Goal: Information Seeking & Learning: Learn about a topic

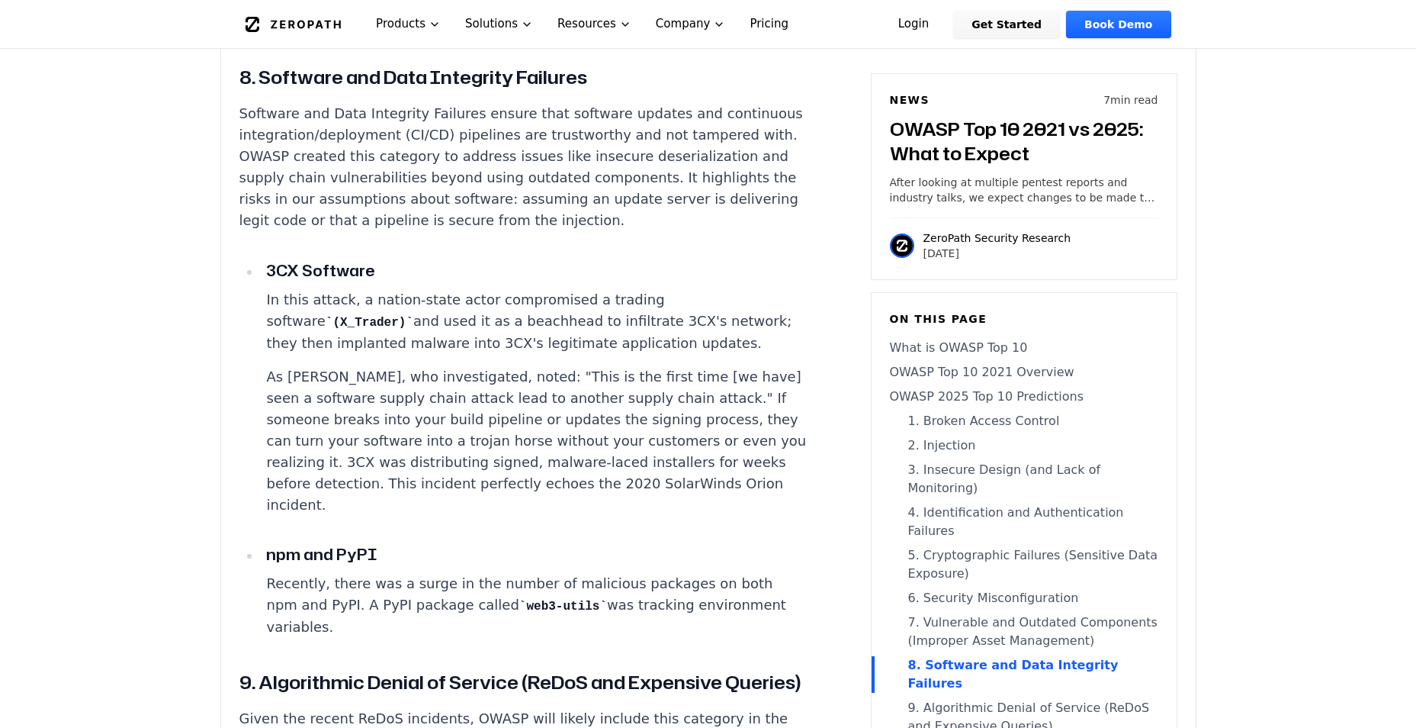
scroll to position [5873, 0]
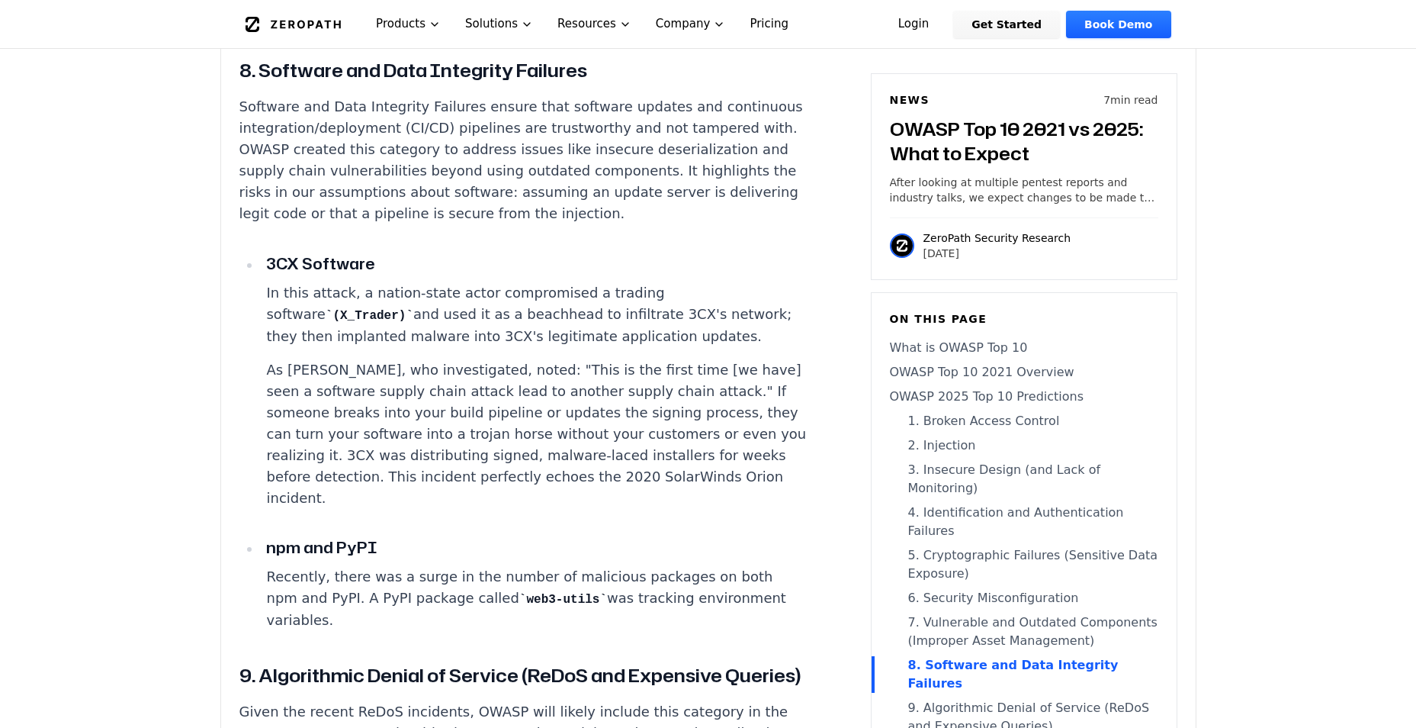
click at [985, 399] on link "OWASP 2025 Top 10 Predictions" at bounding box center [1024, 396] width 268 height 18
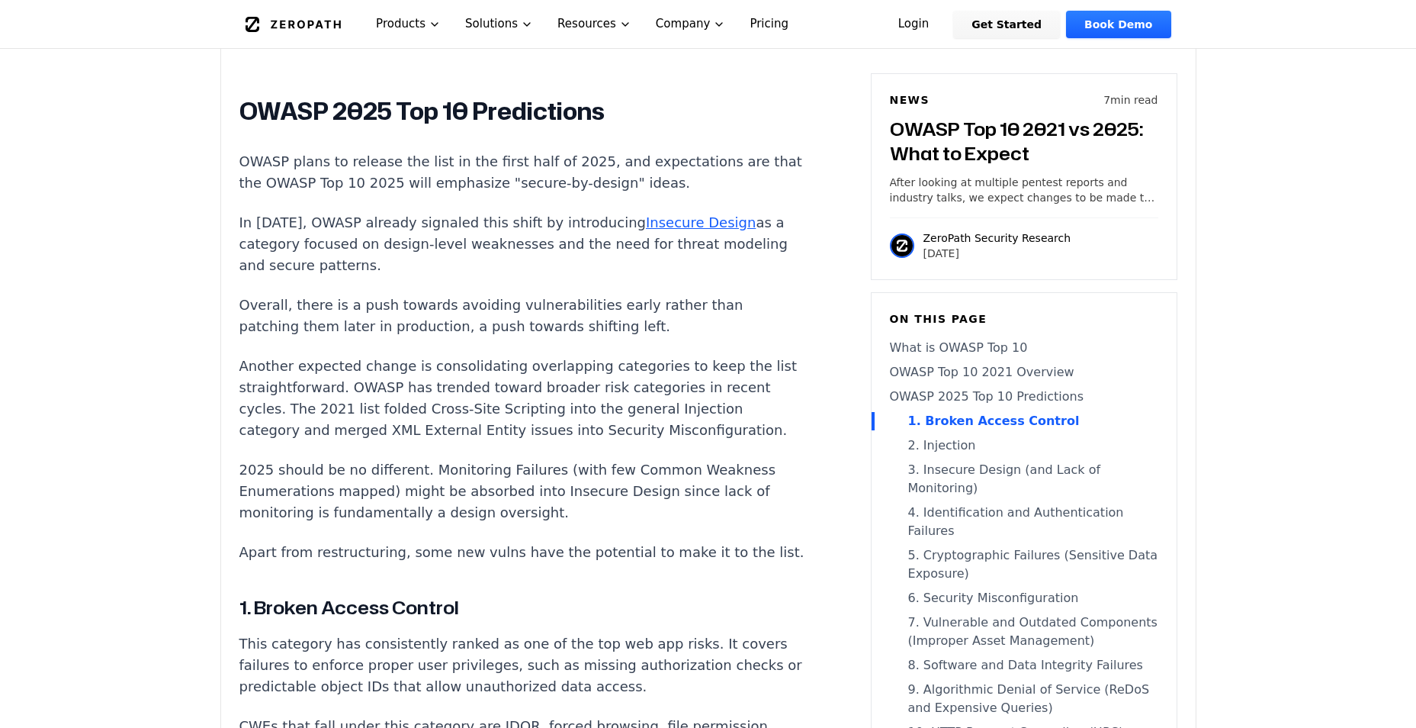
scroll to position [1426, 0]
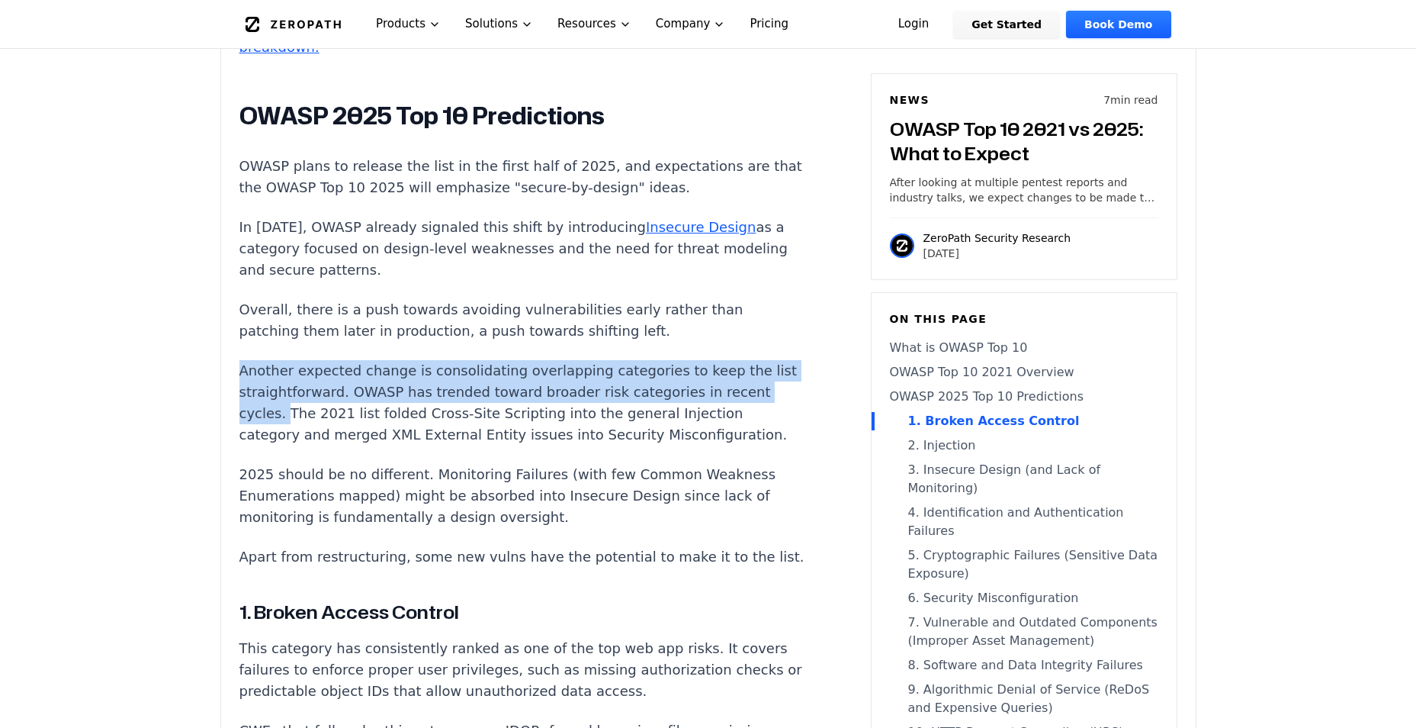
drag, startPoint x: 239, startPoint y: 342, endPoint x: 322, endPoint y: 394, distance: 98.0
click at [322, 394] on p "Another expected change is consolidating overlapping categories to keep the lis…" at bounding box center [522, 402] width 567 height 85
copy p "Another expected change is consolidating overlapping categories to keep the lis…"
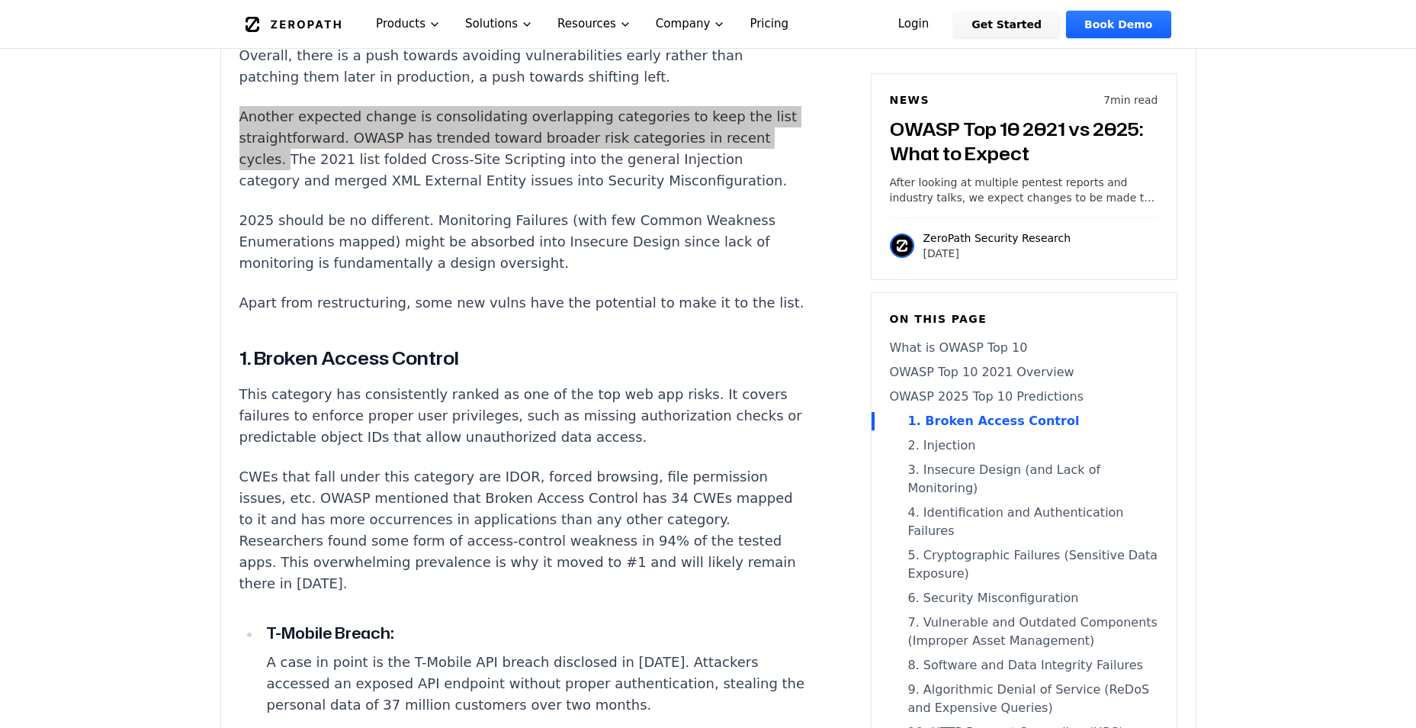
scroll to position [1731, 0]
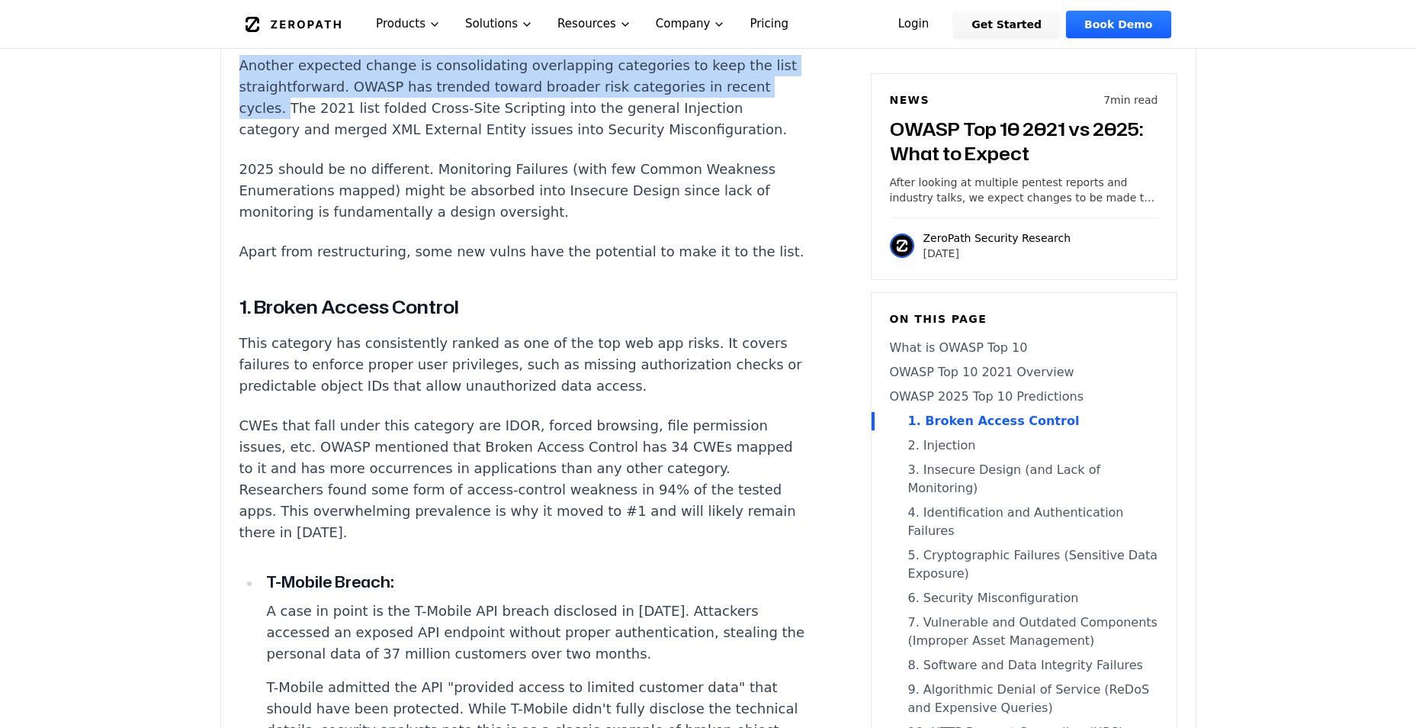
click at [954, 394] on link "OWASP 2025 Top 10 Predictions" at bounding box center [1024, 396] width 268 height 18
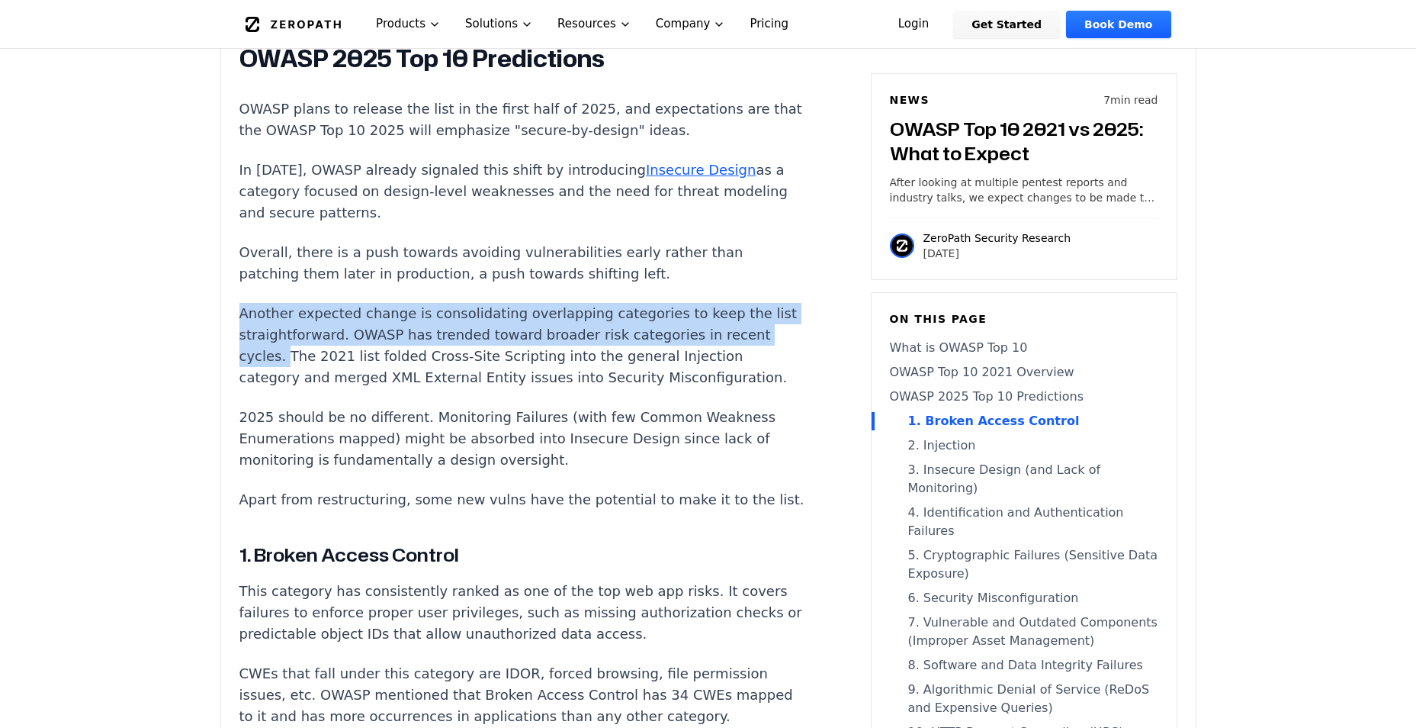
scroll to position [1426, 0]
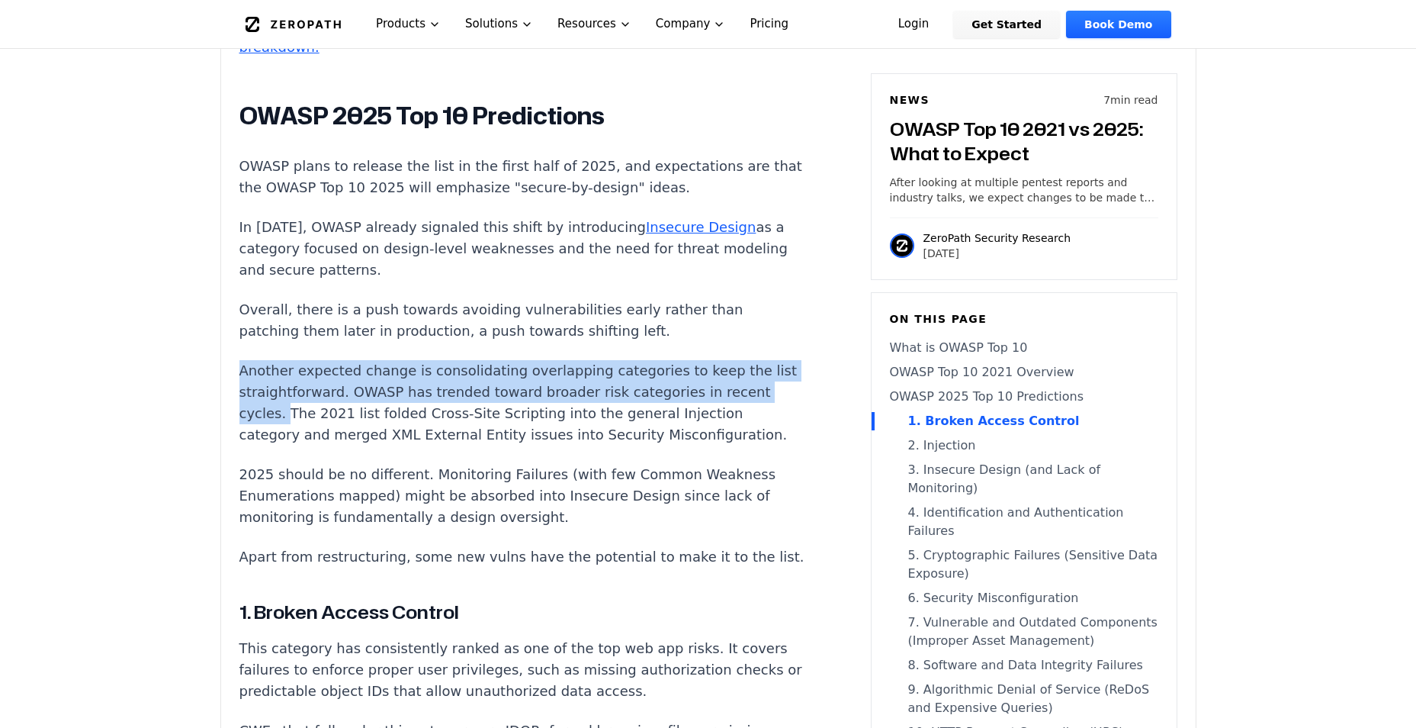
click at [944, 451] on link "2. Injection" at bounding box center [1024, 445] width 268 height 18
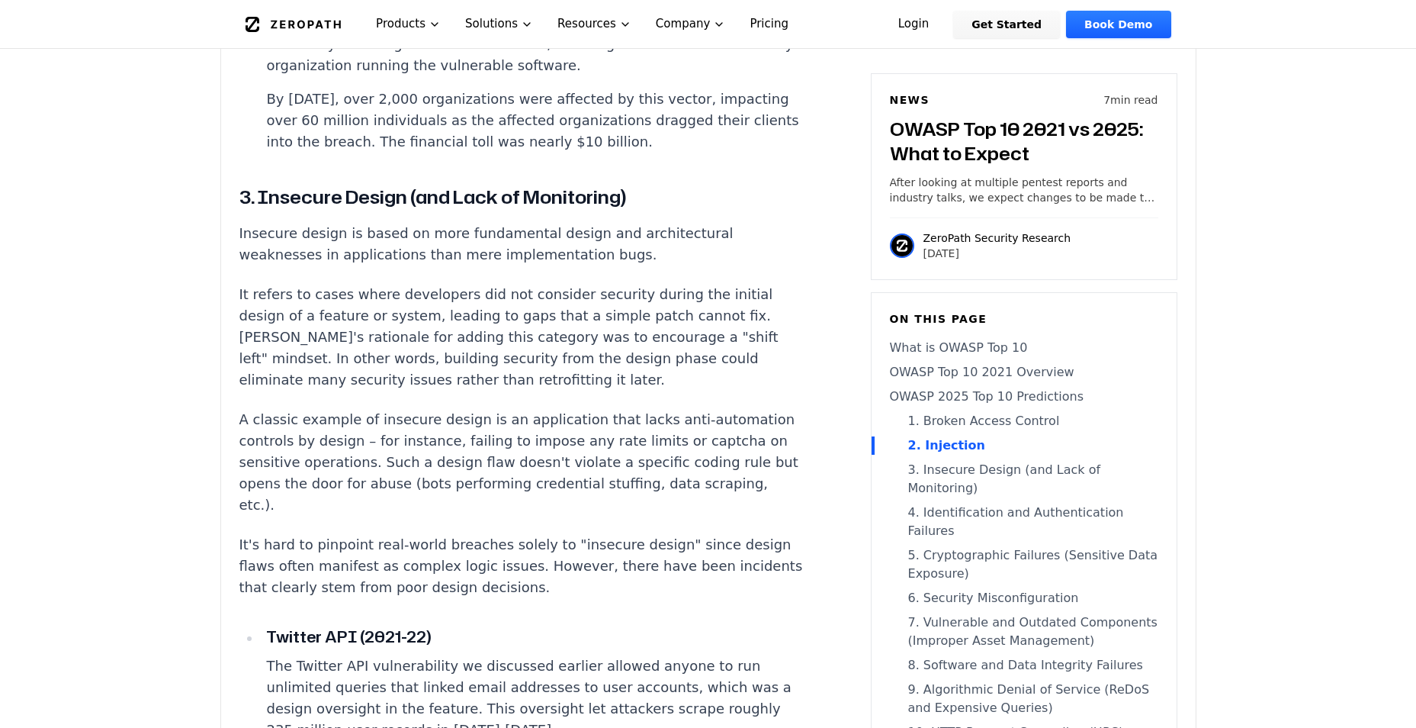
click at [1007, 589] on link "6. Security Misconfiguration" at bounding box center [1024, 598] width 268 height 18
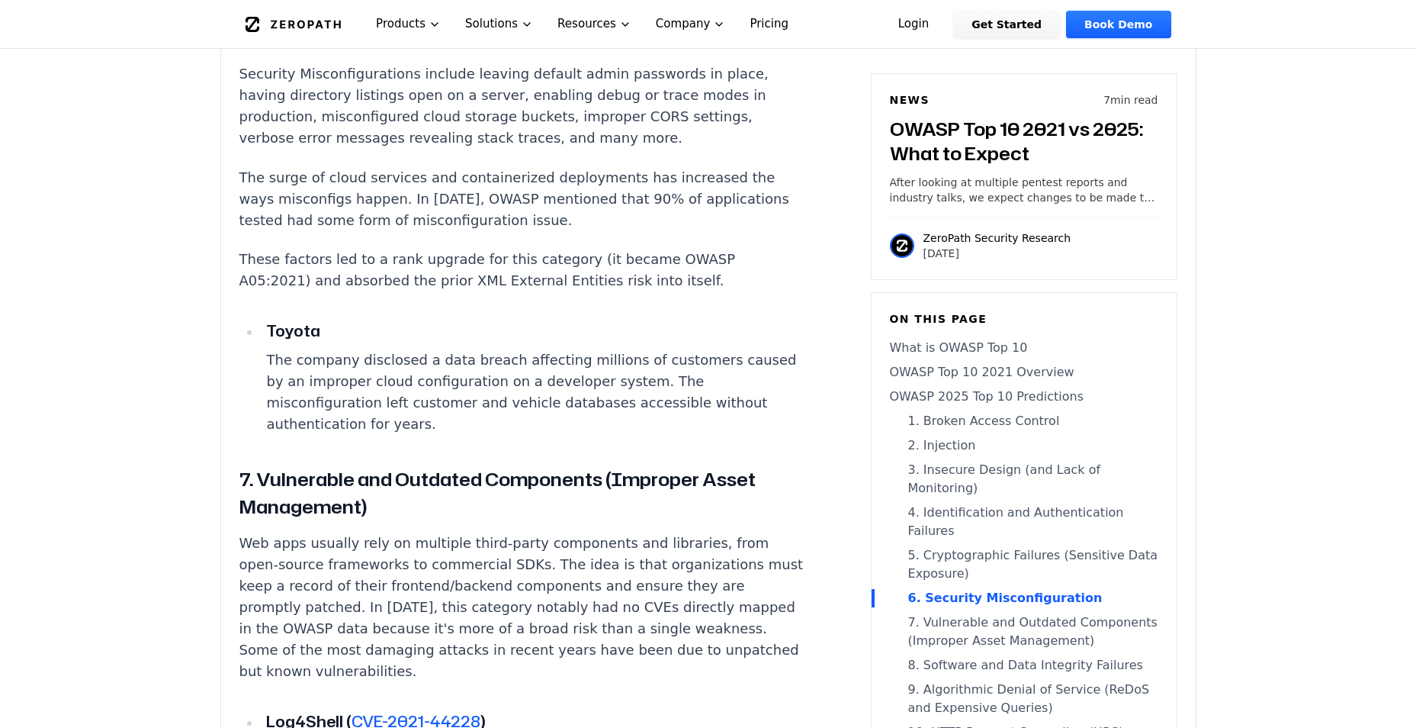
scroll to position [4979, 0]
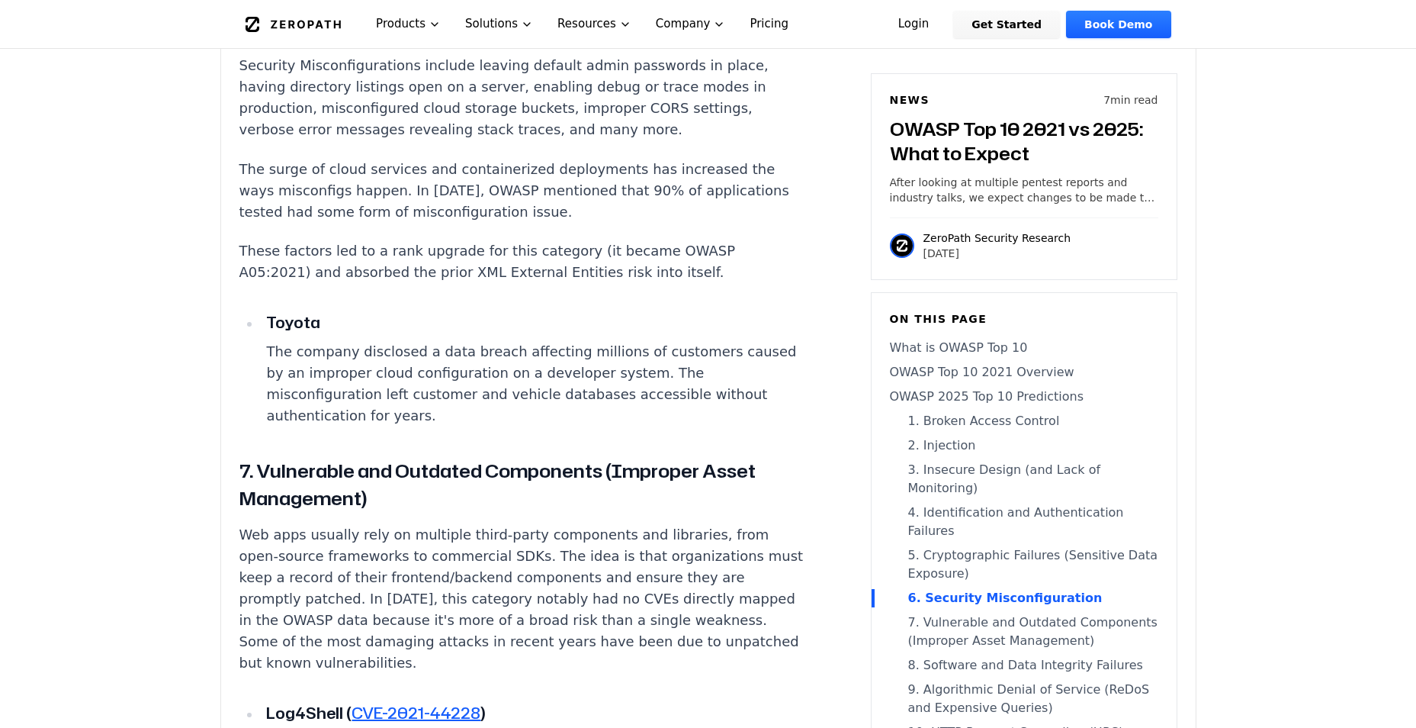
click at [985, 680] on link "9. Algorithmic Denial of Service (ReDoS and Expensive Queries)" at bounding box center [1024, 698] width 268 height 37
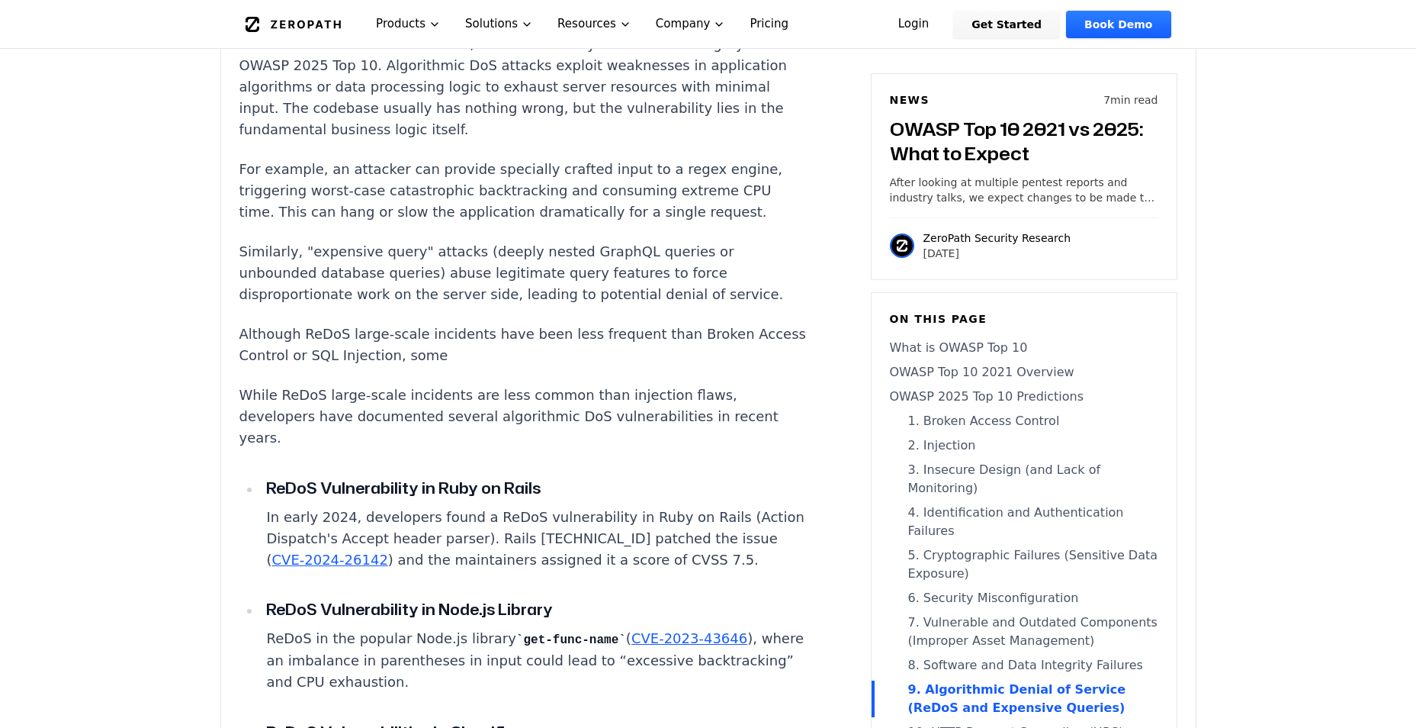
click at [980, 723] on link "10. HTTP Request Smuggling (HRS)" at bounding box center [1024, 732] width 268 height 18
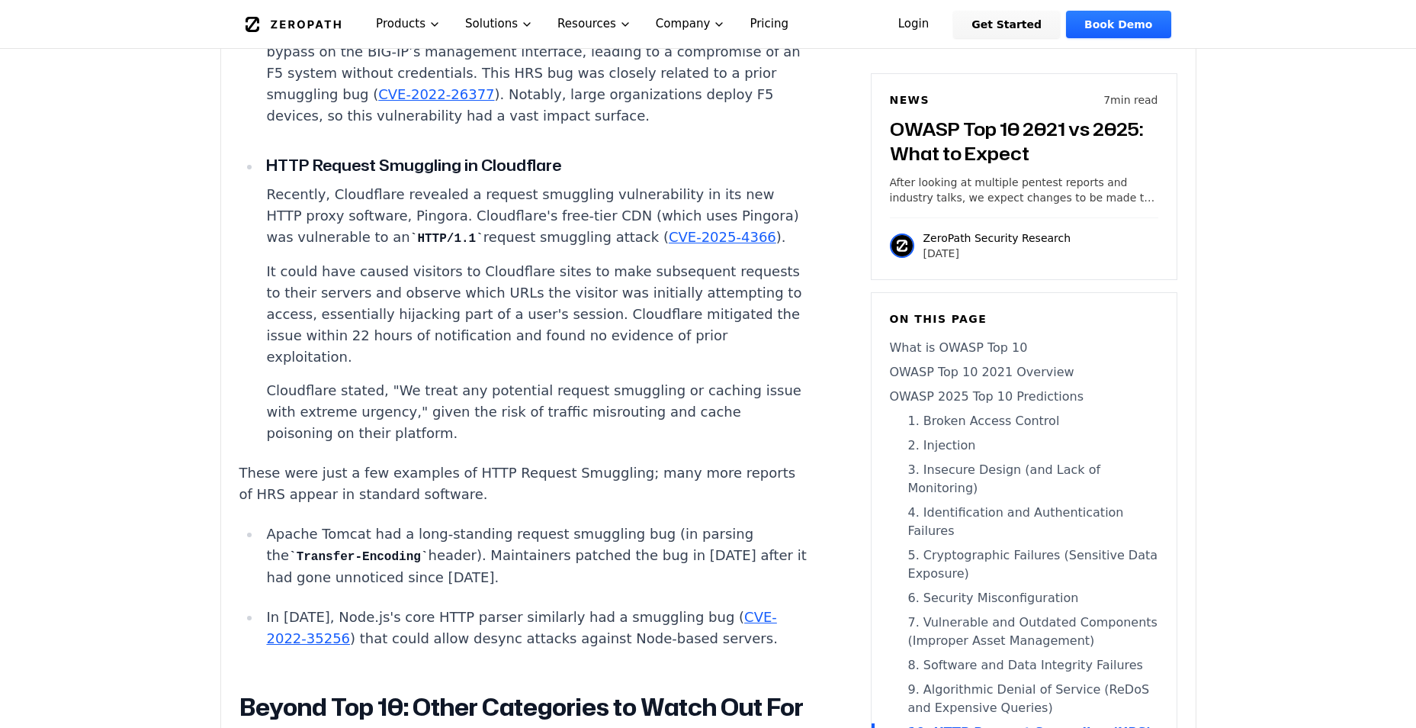
scroll to position [8209, 0]
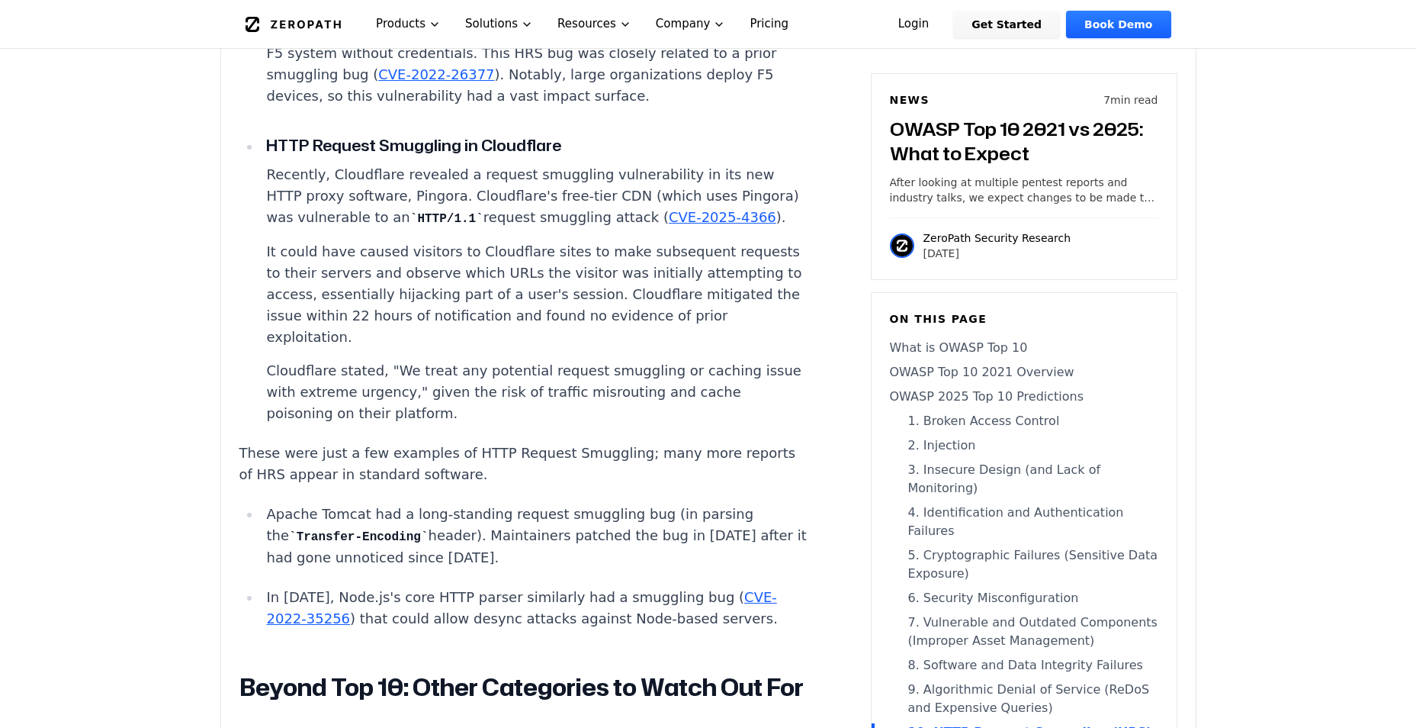
click at [953, 415] on link "1. Broken Access Control" at bounding box center [1024, 421] width 268 height 18
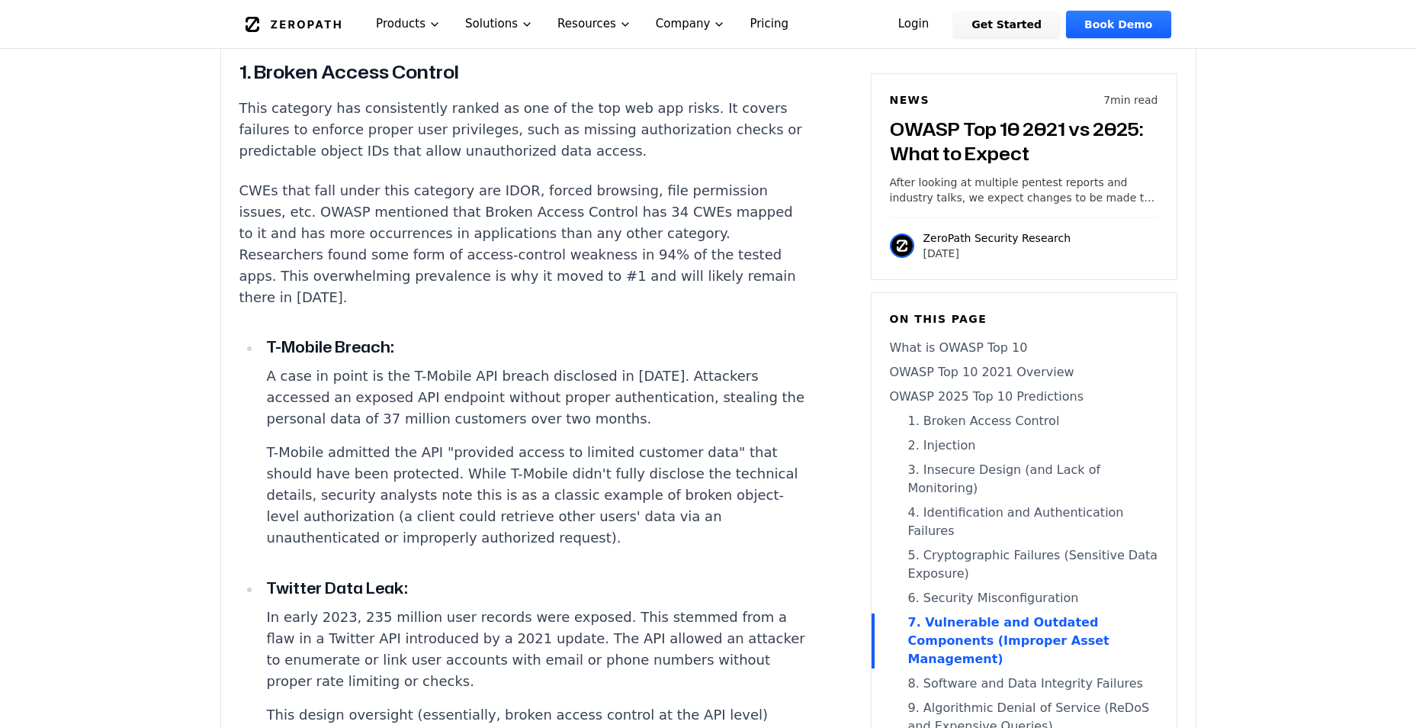
click at [946, 448] on link "2. Injection" at bounding box center [1024, 445] width 268 height 18
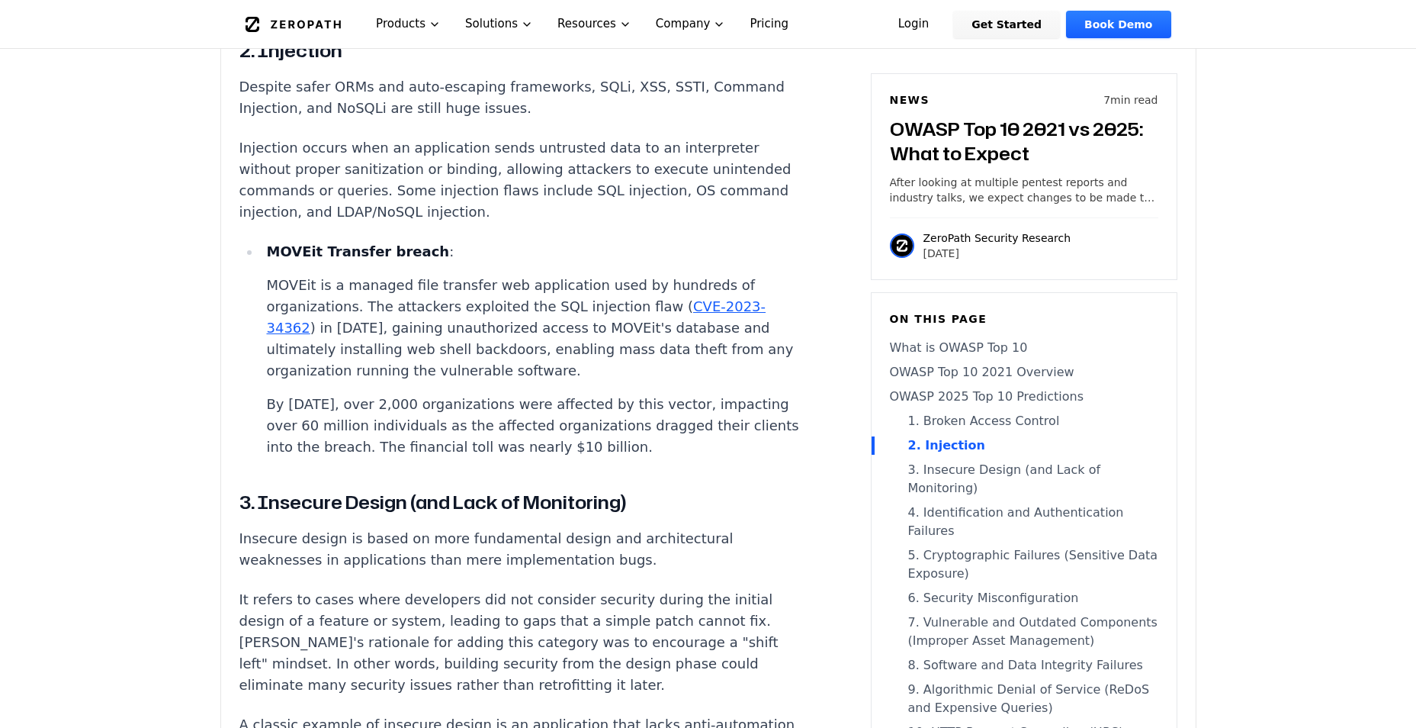
click at [947, 477] on link "3. Insecure Design (and Lack of Monitoring)" at bounding box center [1024, 479] width 268 height 37
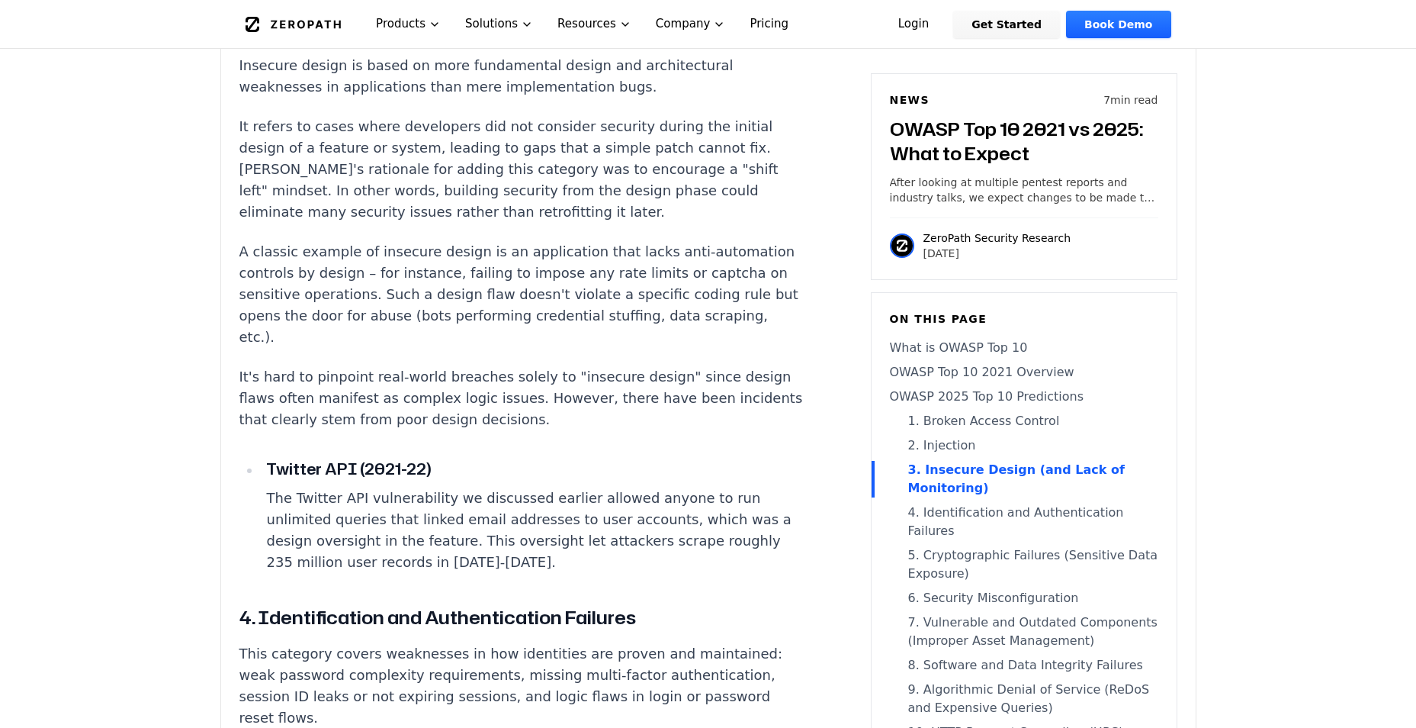
drag, startPoint x: 946, startPoint y: 492, endPoint x: 945, endPoint y: 509, distance: 17.6
click at [946, 503] on link "4. Identification and Authentication Failures" at bounding box center [1024, 521] width 268 height 37
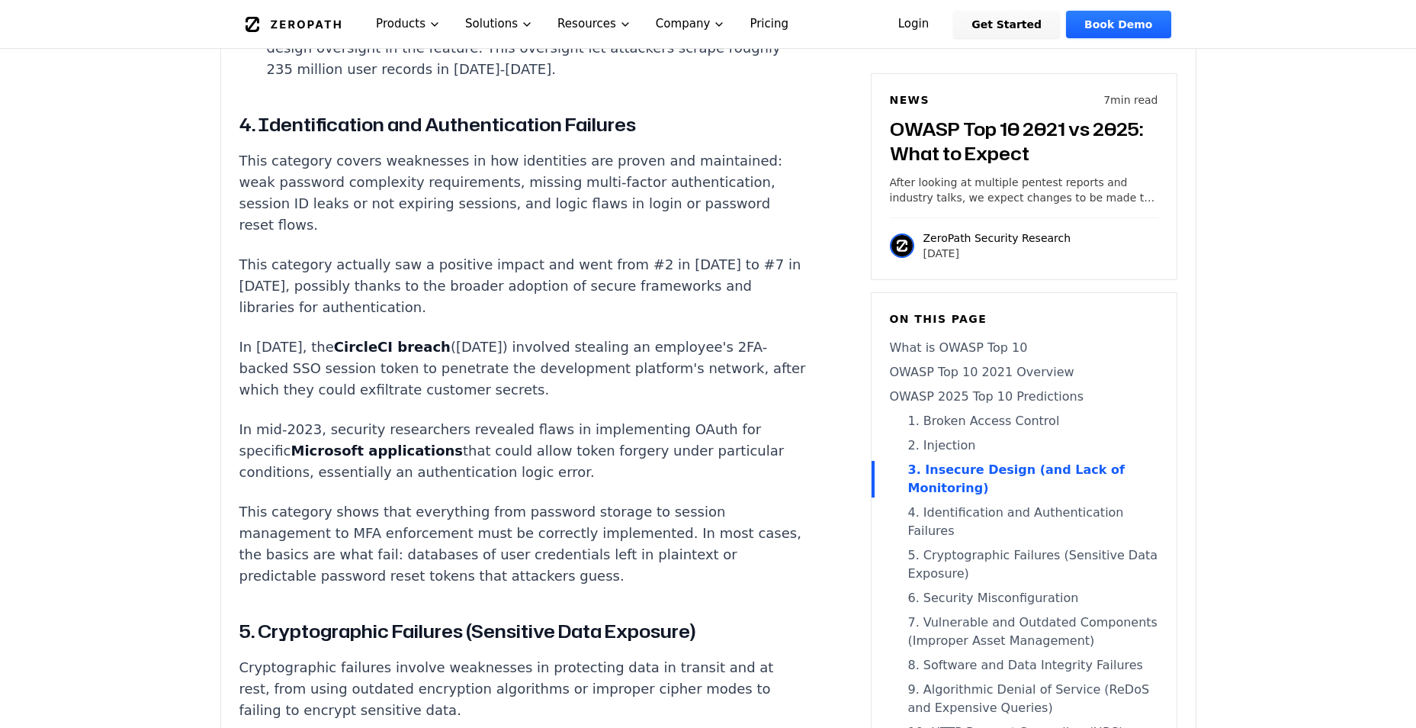
click at [944, 546] on link "5. Cryptographic Failures (Sensitive Data Exposure)" at bounding box center [1024, 564] width 268 height 37
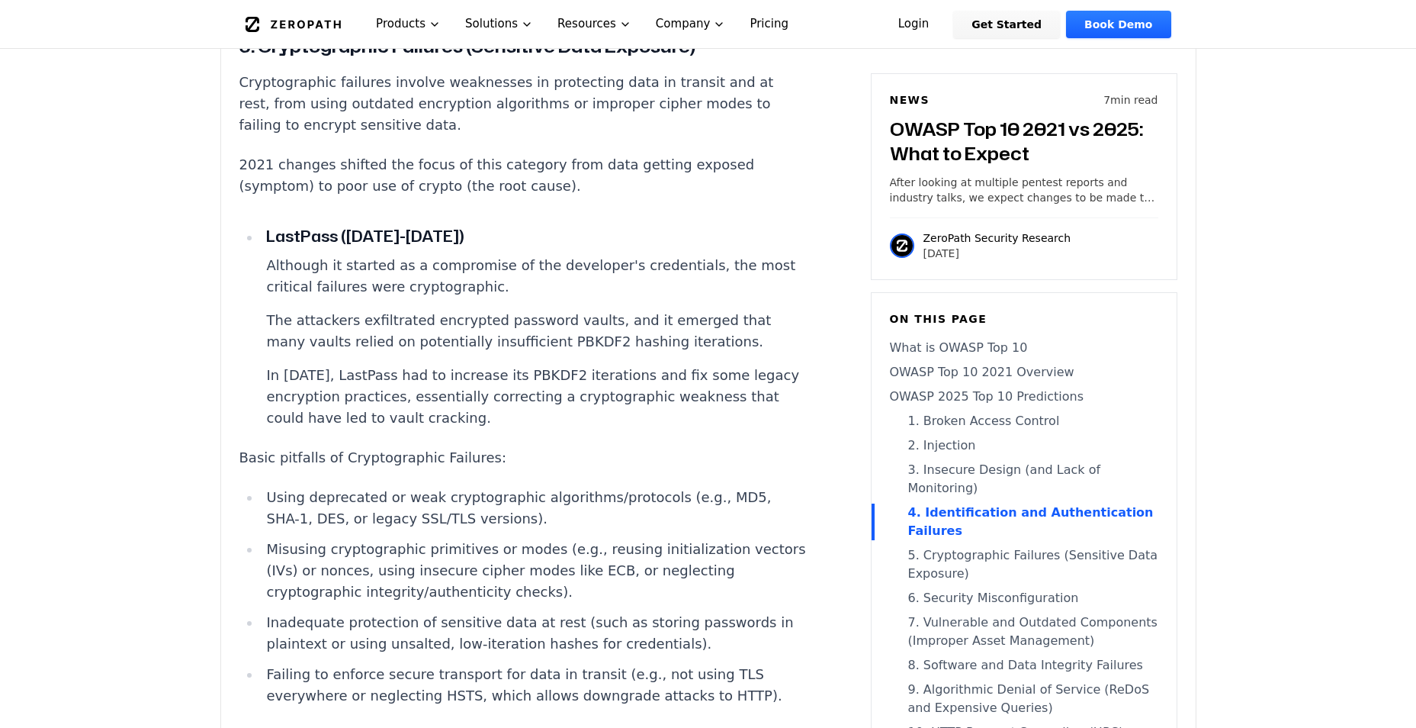
click at [944, 589] on link "6. Security Misconfiguration" at bounding box center [1024, 598] width 268 height 18
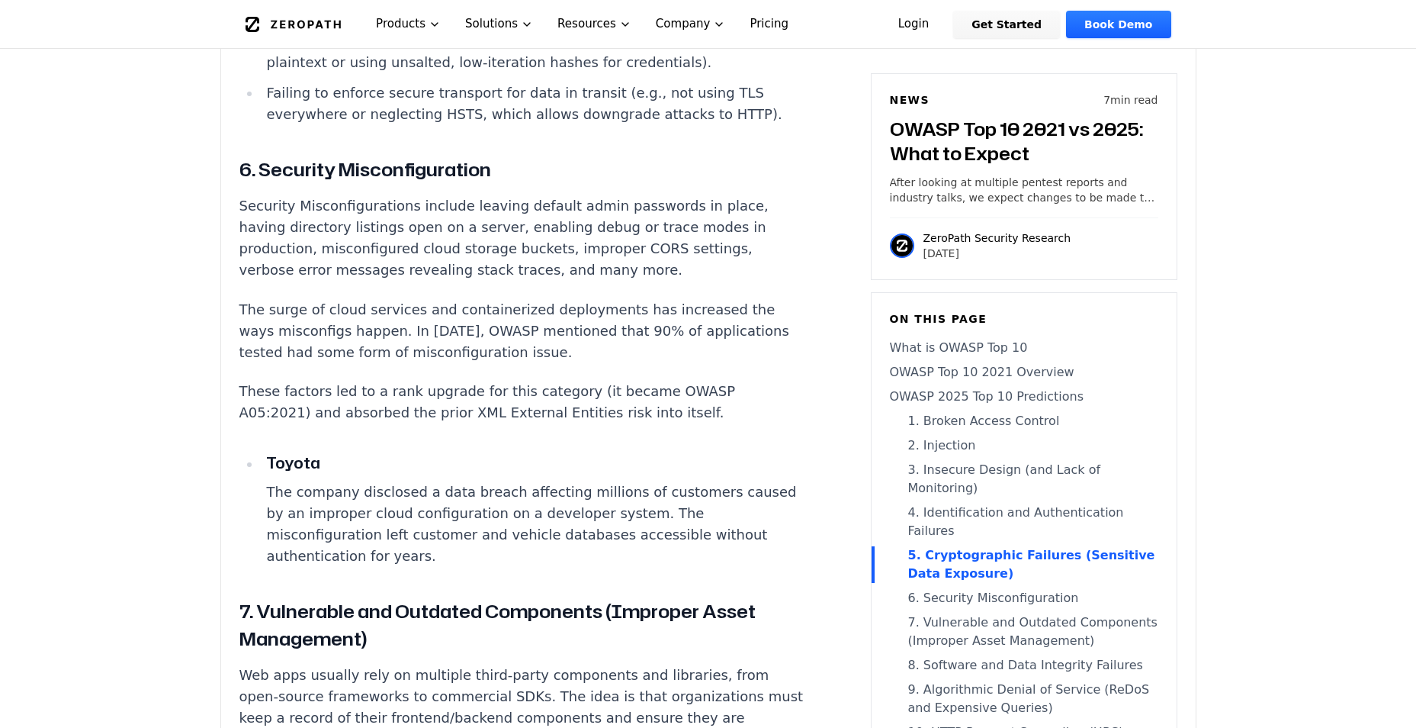
click at [945, 613] on link "7. Vulnerable and Outdated Components (Improper Asset Management)" at bounding box center [1024, 631] width 268 height 37
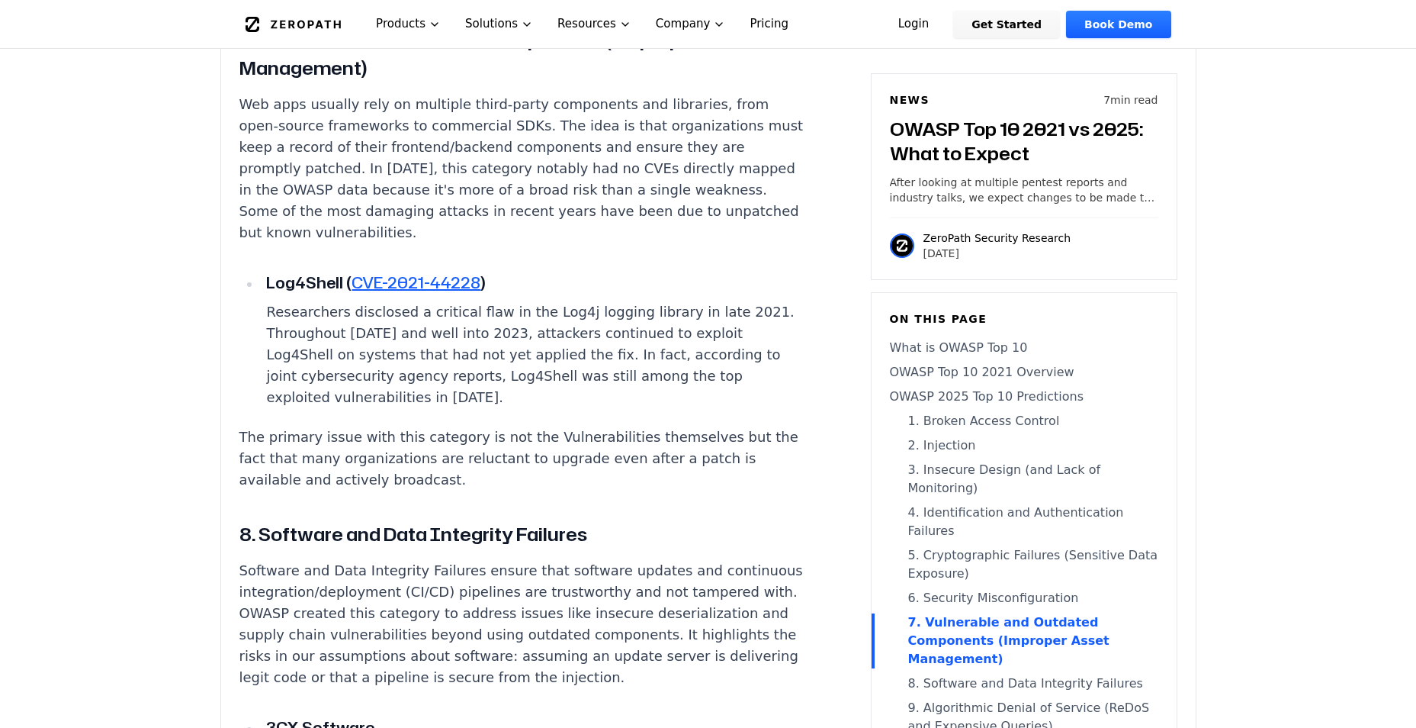
click at [947, 617] on nav "What is OWASP Top 10 OWASP Top 10 2021 Overview OWASP 2025 Top 10 Predictions 1…" at bounding box center [1024, 583] width 268 height 488
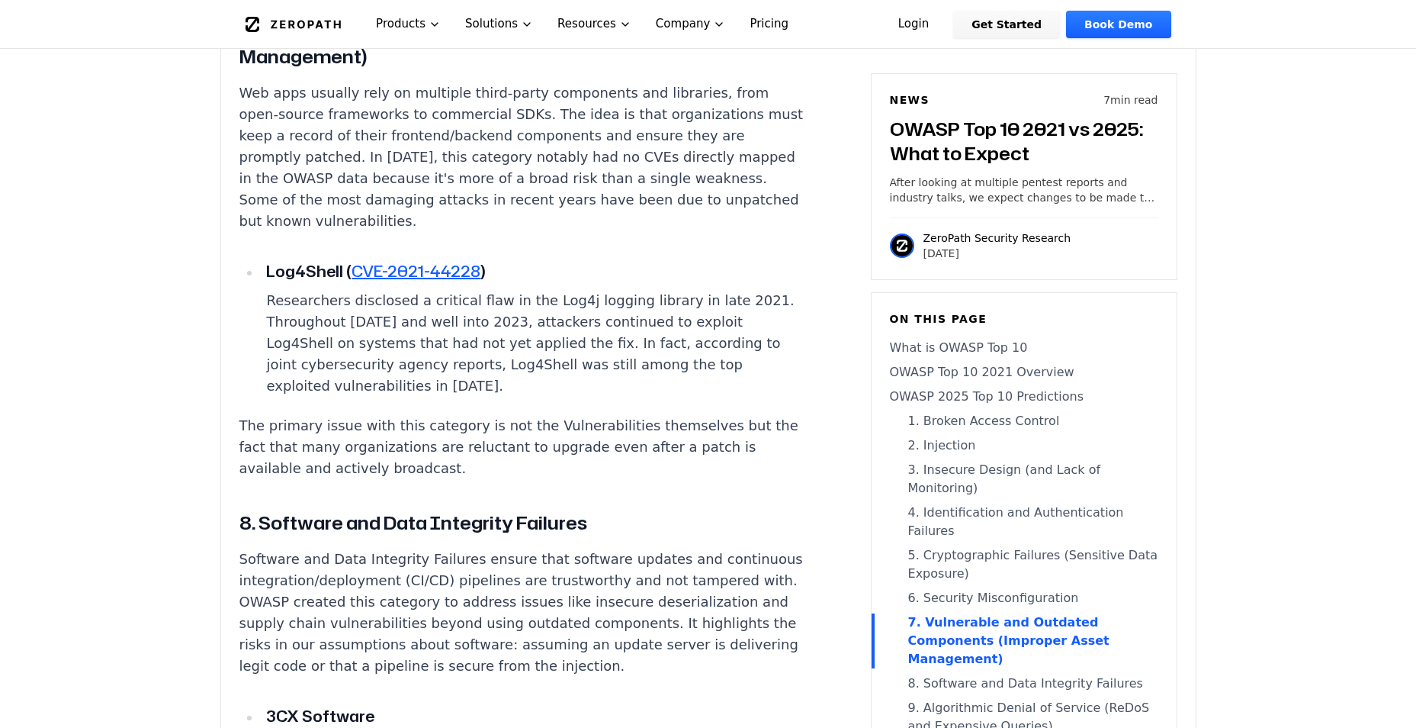
click at [952, 674] on link "8. Software and Data Integrity Failures" at bounding box center [1024, 683] width 268 height 18
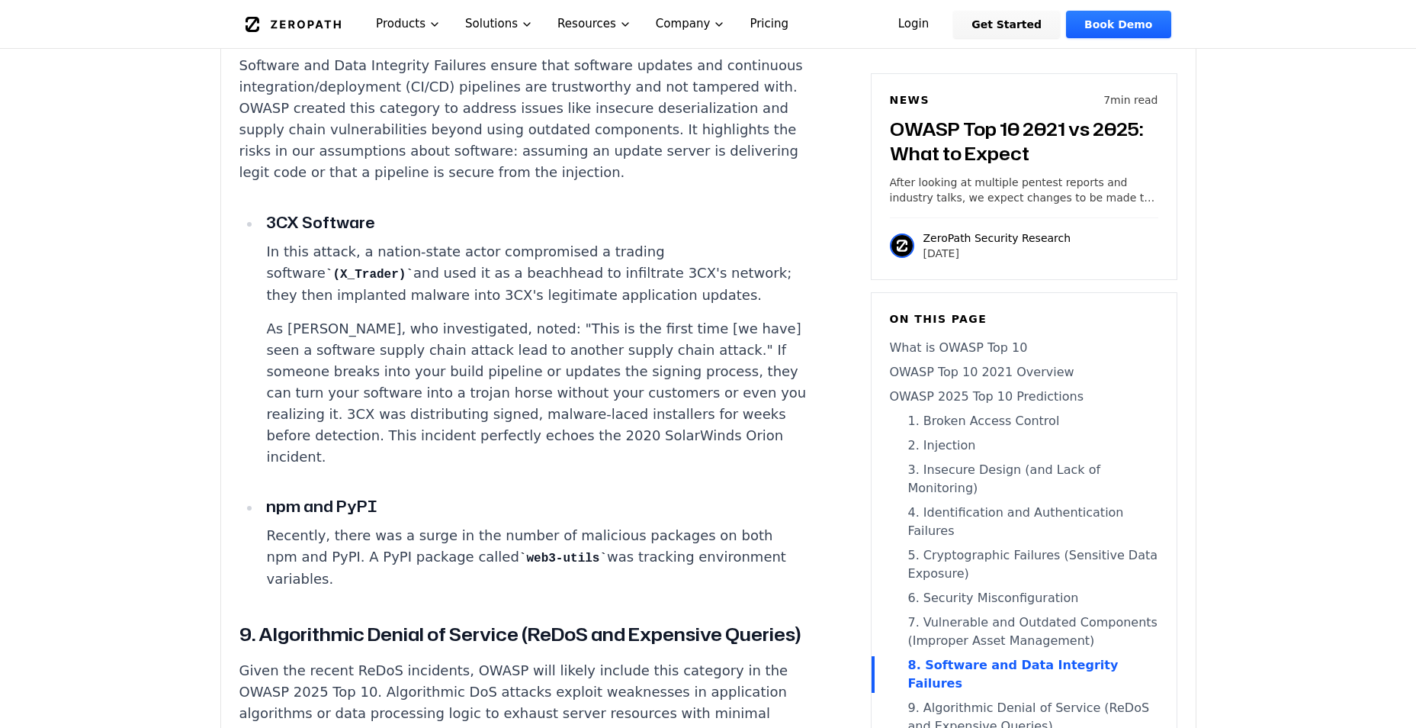
click at [952, 699] on link "9. Algorithmic Denial of Service (ReDoS and Expensive Queries)" at bounding box center [1024, 717] width 268 height 37
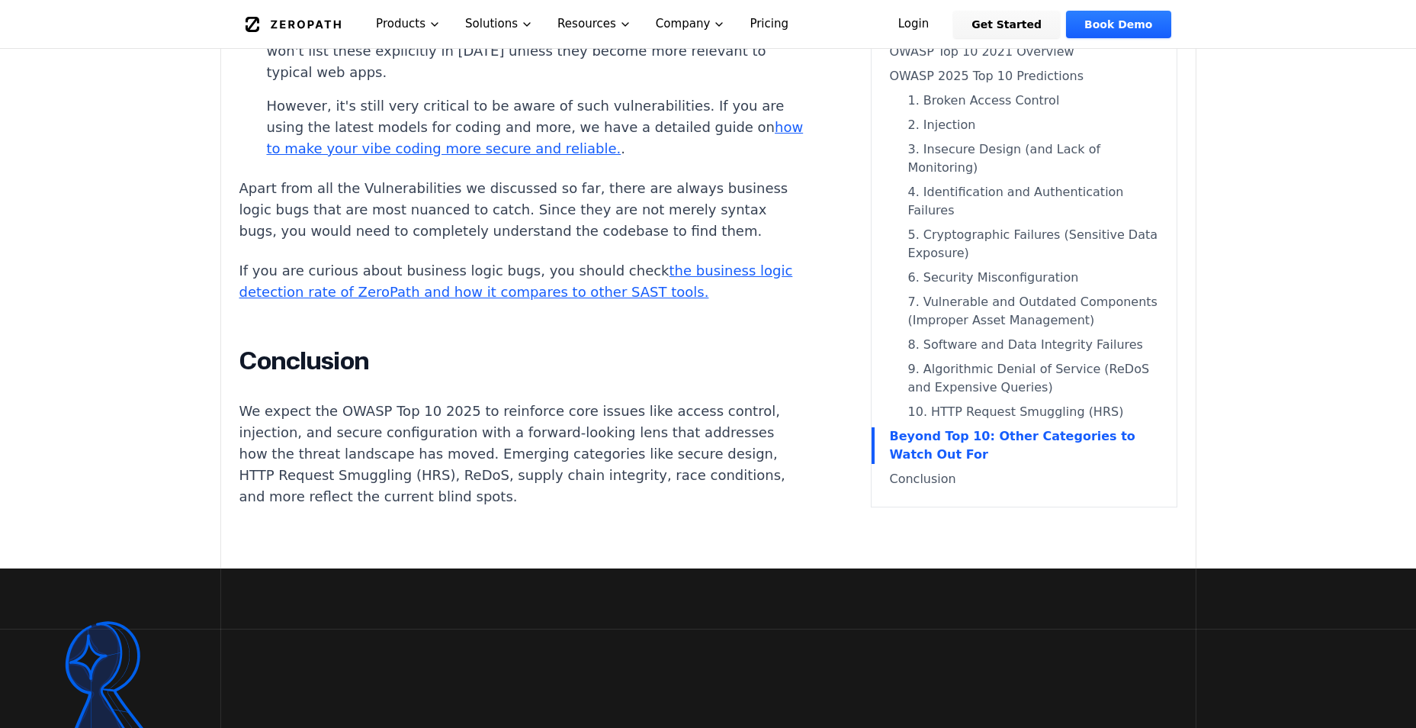
scroll to position [9286, 0]
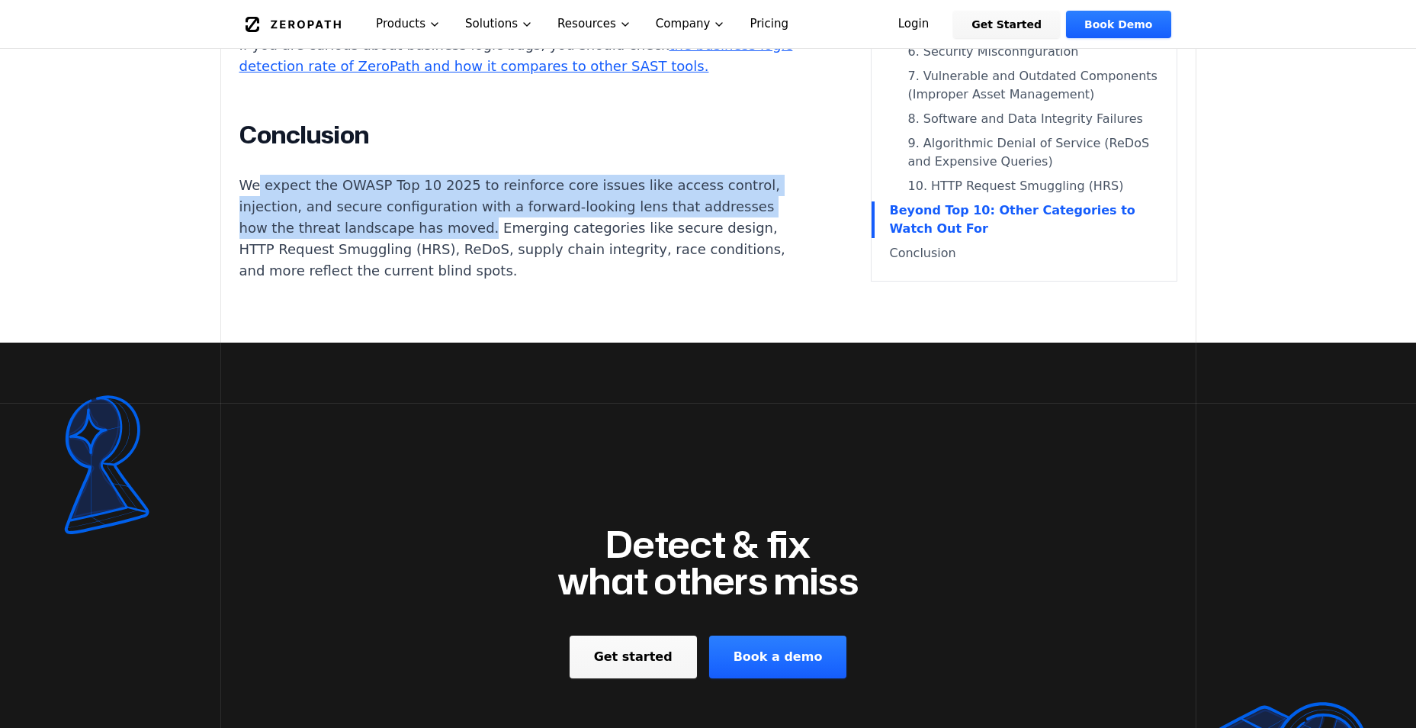
drag, startPoint x: 259, startPoint y: 389, endPoint x: 464, endPoint y: 429, distance: 209.7
click at [464, 281] on p "We expect the OWASP Top 10 2025 to reinforce core issues like access control, i…" at bounding box center [522, 228] width 567 height 107
drag, startPoint x: 464, startPoint y: 429, endPoint x: 352, endPoint y: 411, distance: 114.2
click at [360, 281] on p "We expect the OWASP Top 10 2025 to reinforce core issues like access control, i…" at bounding box center [522, 228] width 567 height 107
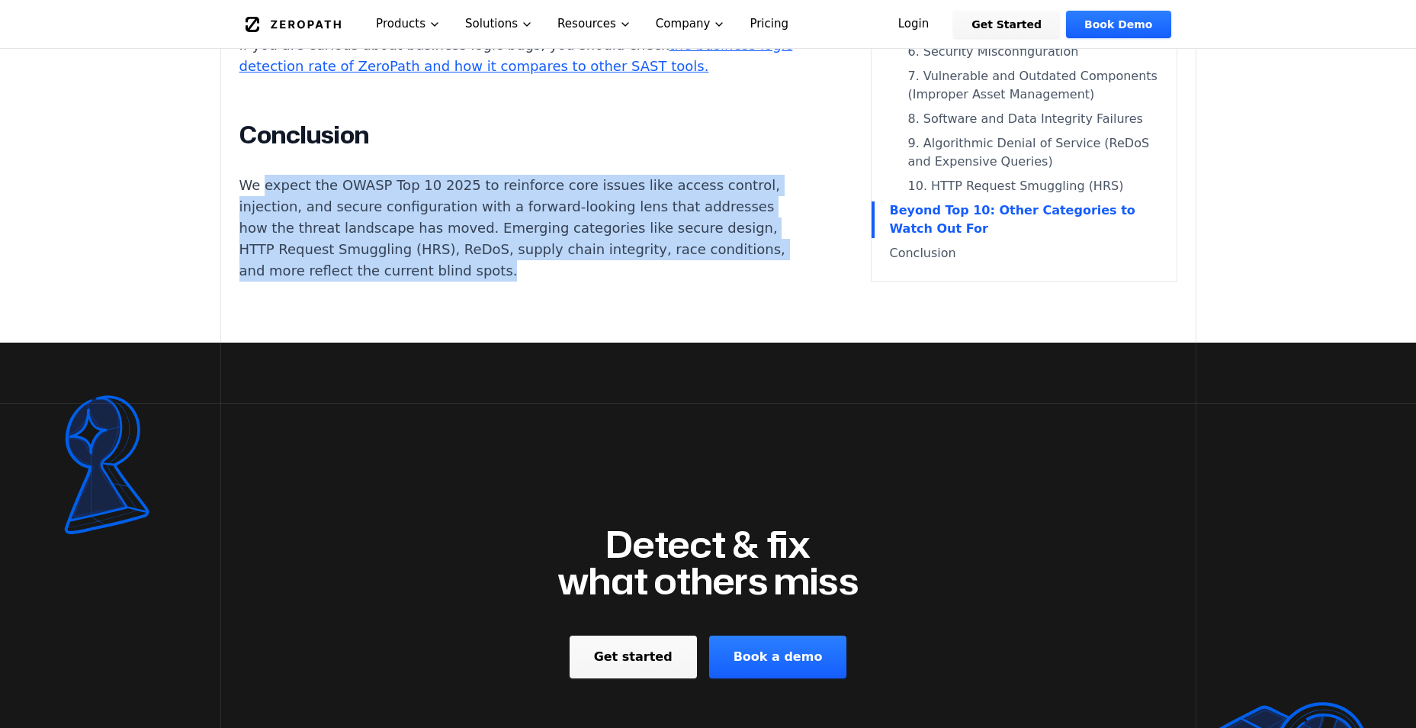
drag, startPoint x: 263, startPoint y: 390, endPoint x: 645, endPoint y: 477, distance: 391.7
click at [645, 281] on p "We expect the OWASP Top 10 2025 to reinforce core issues like access control, i…" at bounding box center [522, 228] width 567 height 107
copy p "expect the OWASP Top 10 2025 to reinforce core issues like access control, inje…"
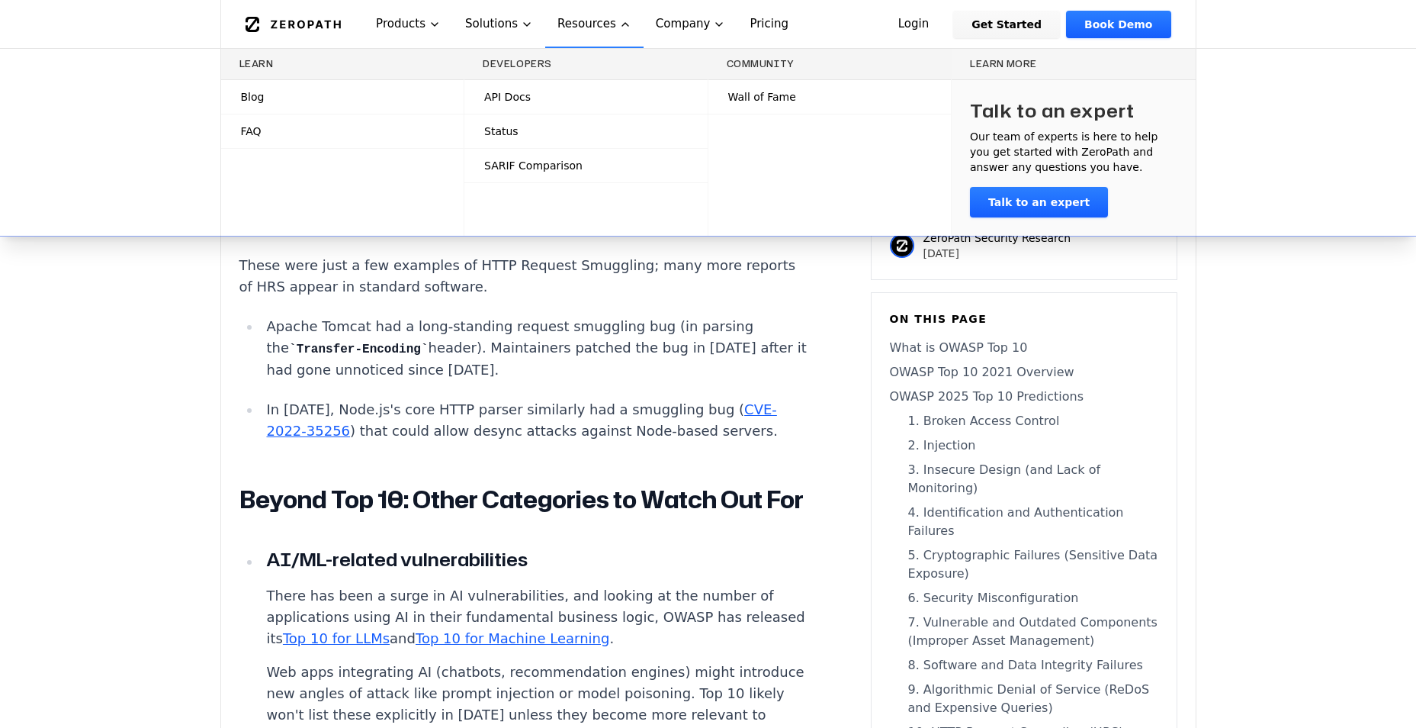
scroll to position [8370, 0]
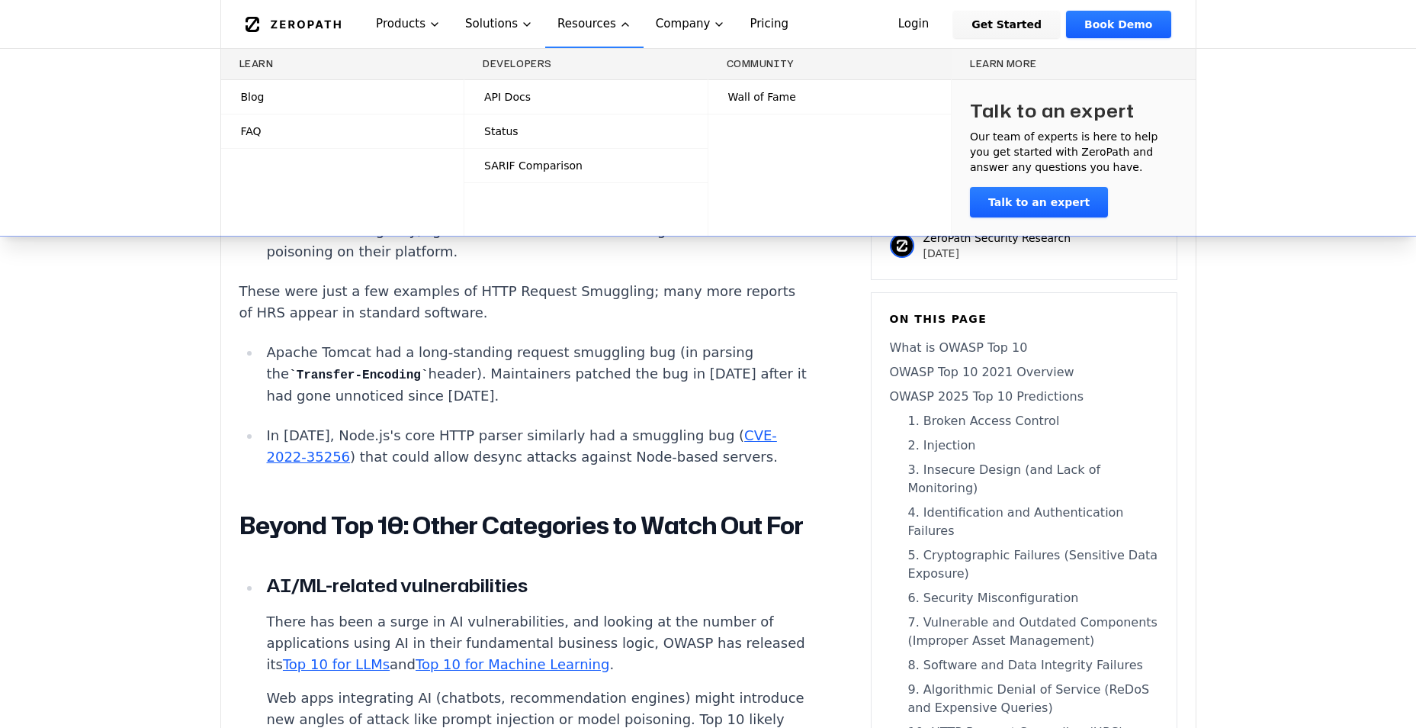
click at [939, 348] on link "What is OWASP Top 10" at bounding box center [1024, 348] width 268 height 18
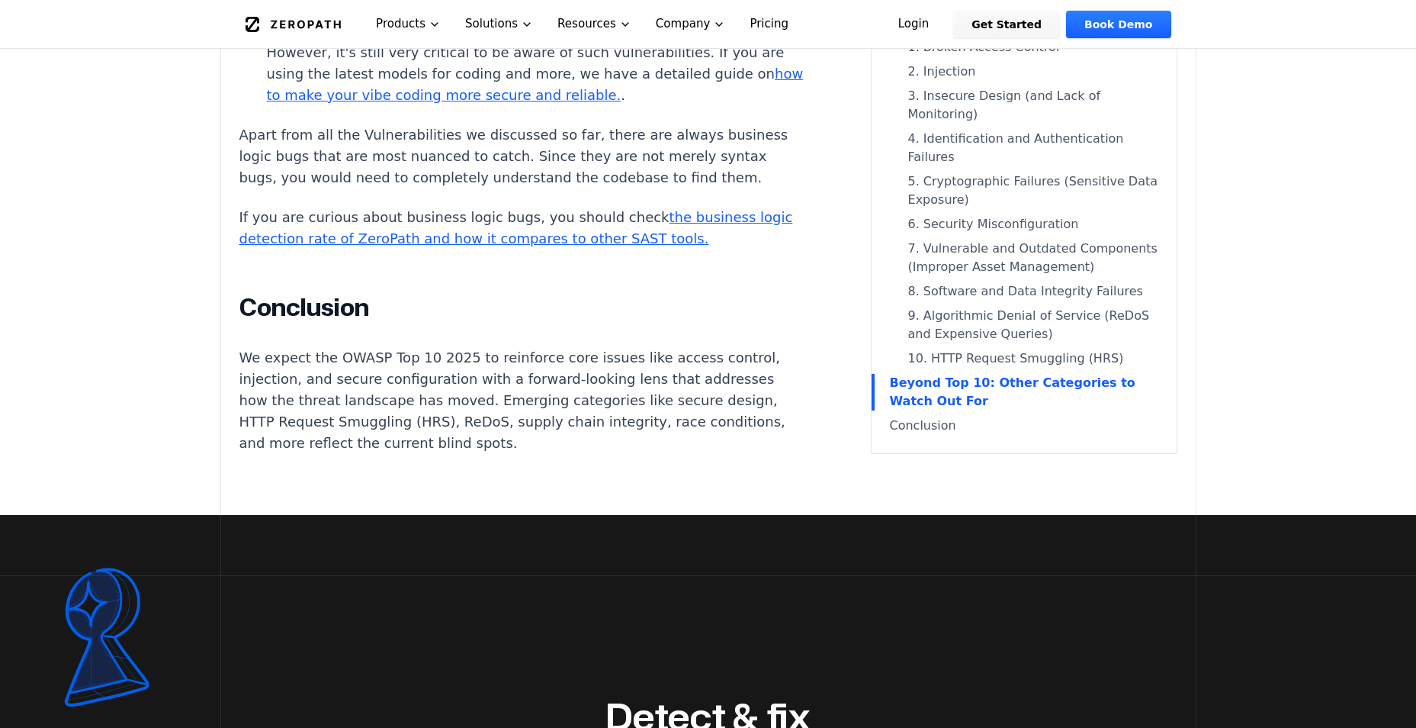
scroll to position [9250, 0]
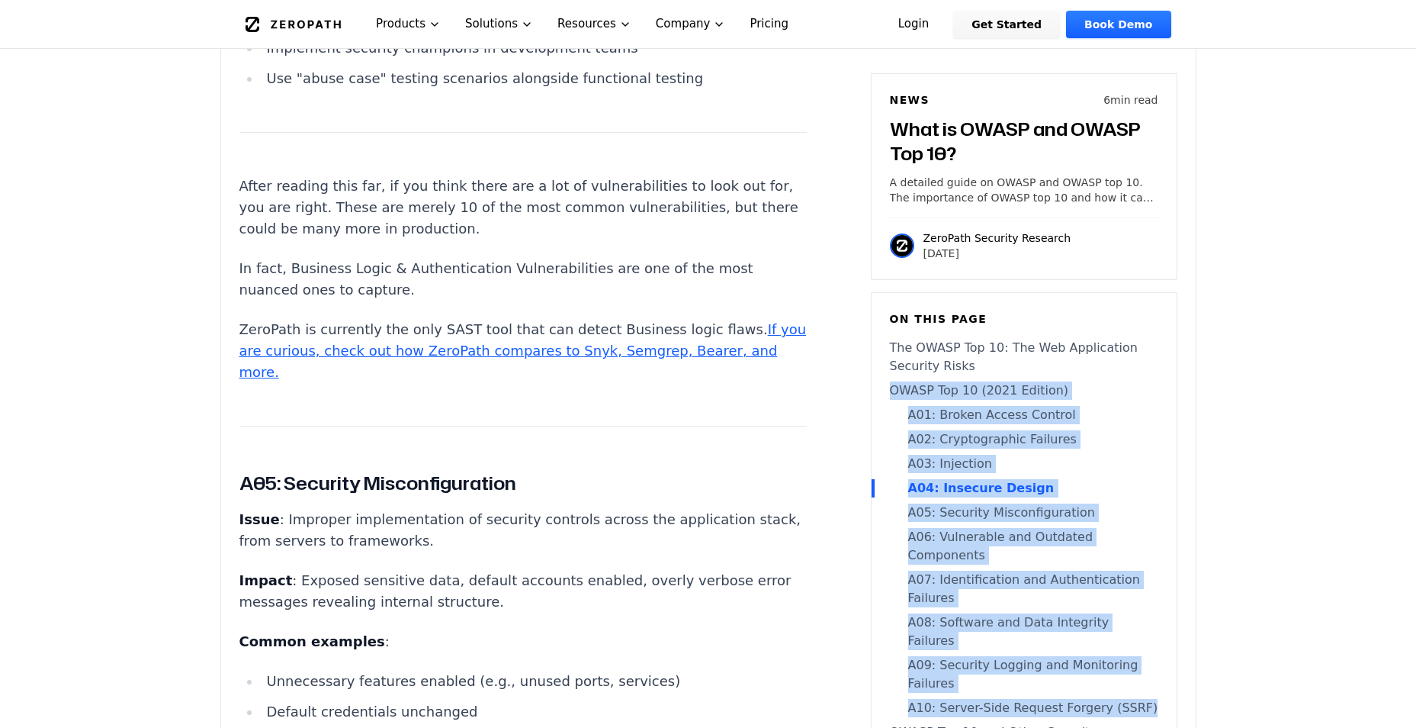
scroll to position [3487, 0]
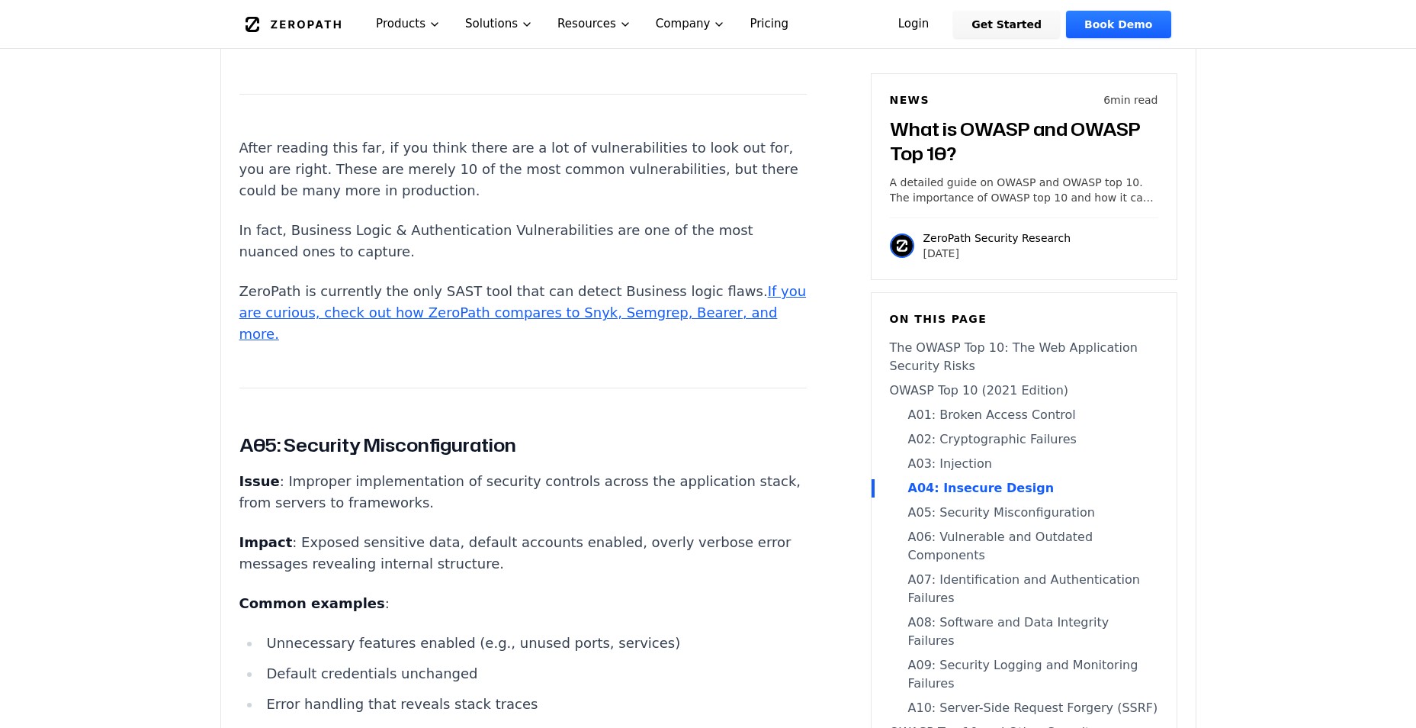
click at [958, 674] on nav "The OWASP Top 10: The Web Application Security Risks OWASP Top 10 (2021 Edition…" at bounding box center [1024, 574] width 268 height 470
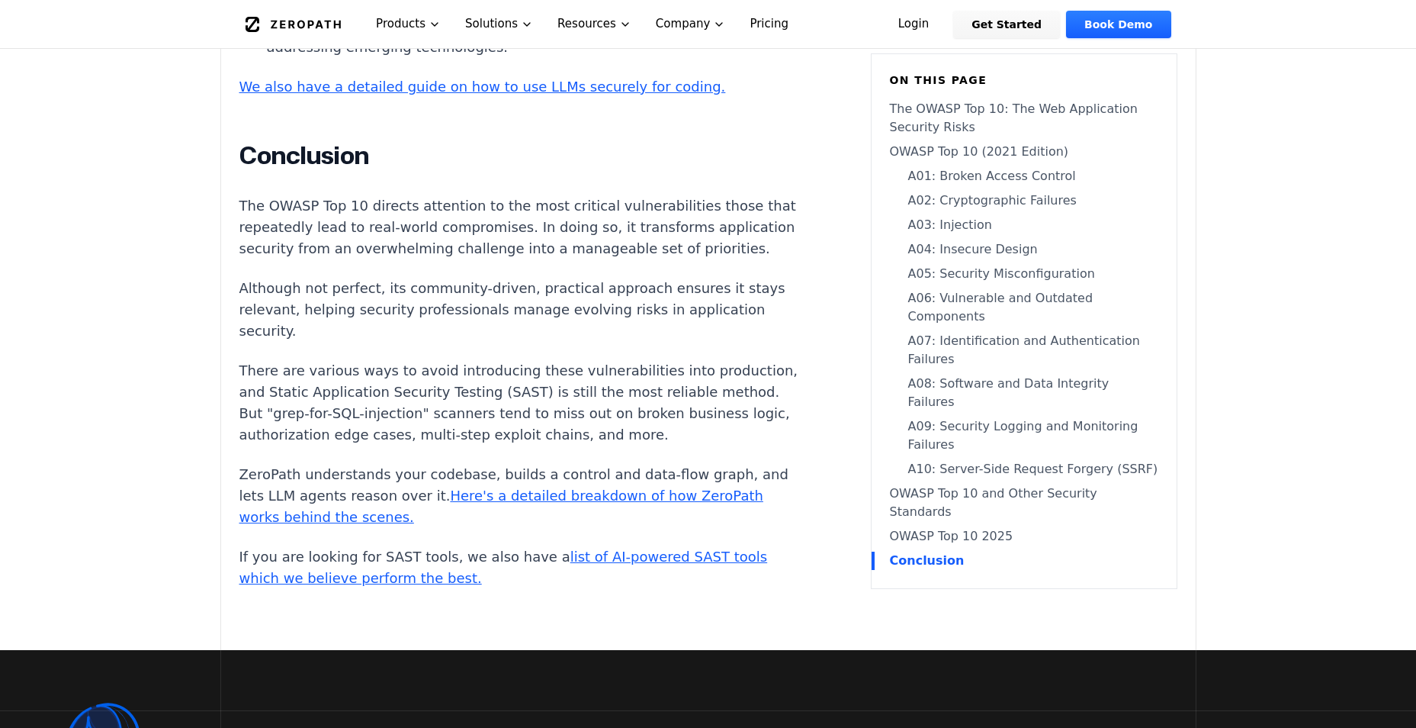
scroll to position [7365, 0]
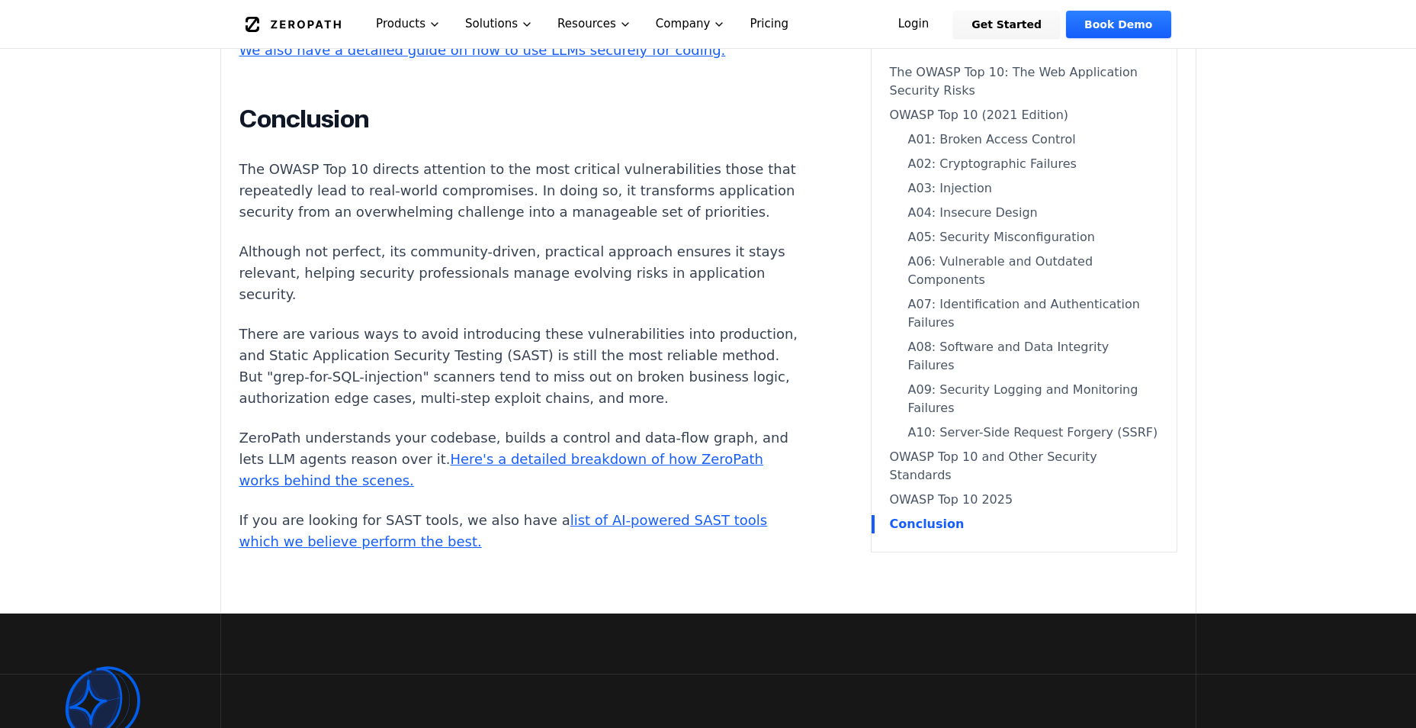
click at [960, 509] on link "OWASP Top 10 2025" at bounding box center [1024, 499] width 268 height 18
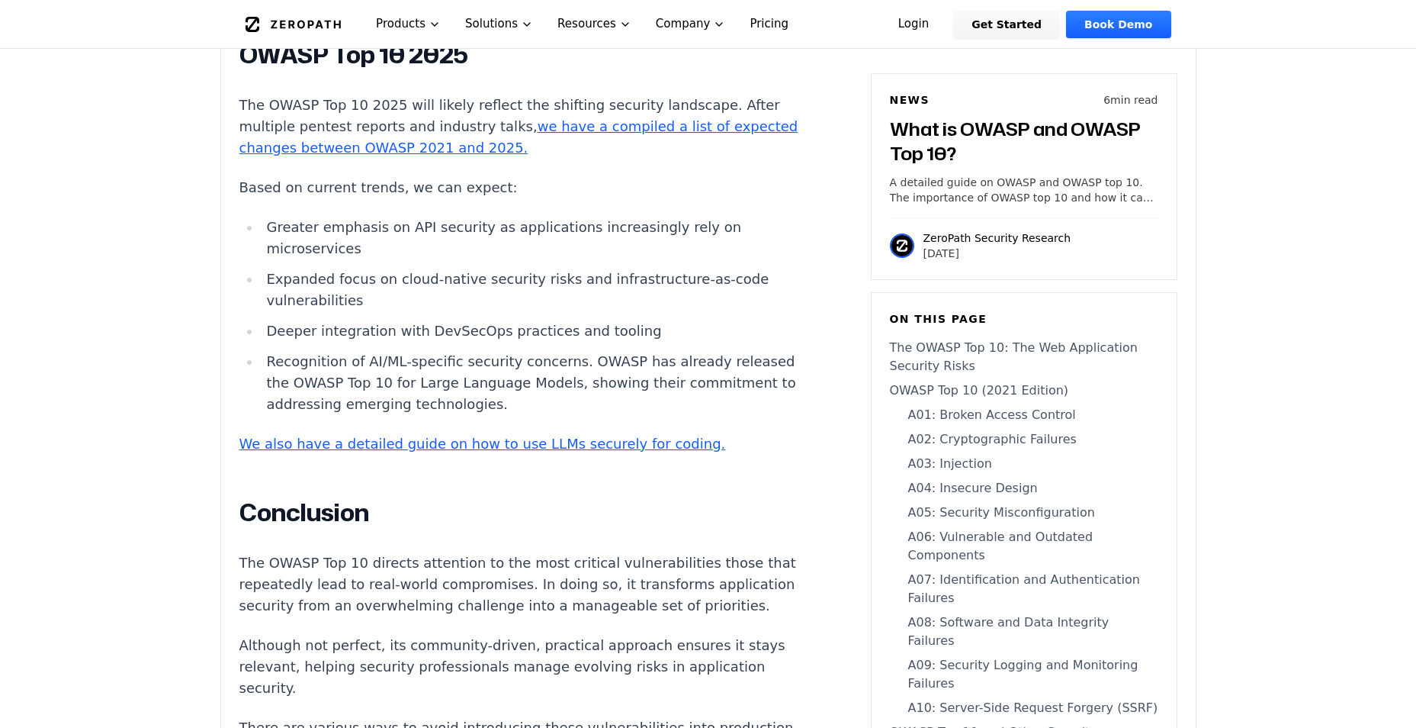
scroll to position [6984, 0]
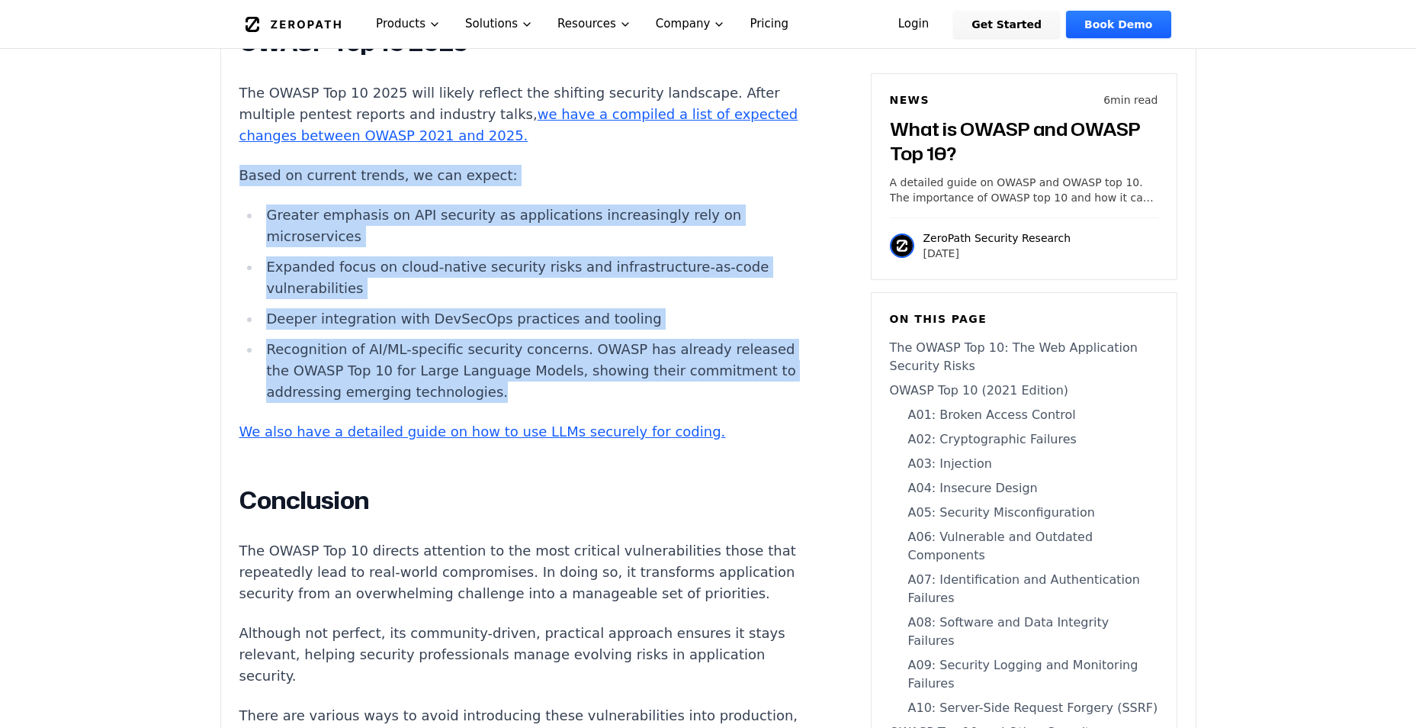
drag, startPoint x: 236, startPoint y: 214, endPoint x: 749, endPoint y: 443, distance: 562.0
copy div "Based on current trends, we can expect: Greater emphasis on API security as app…"
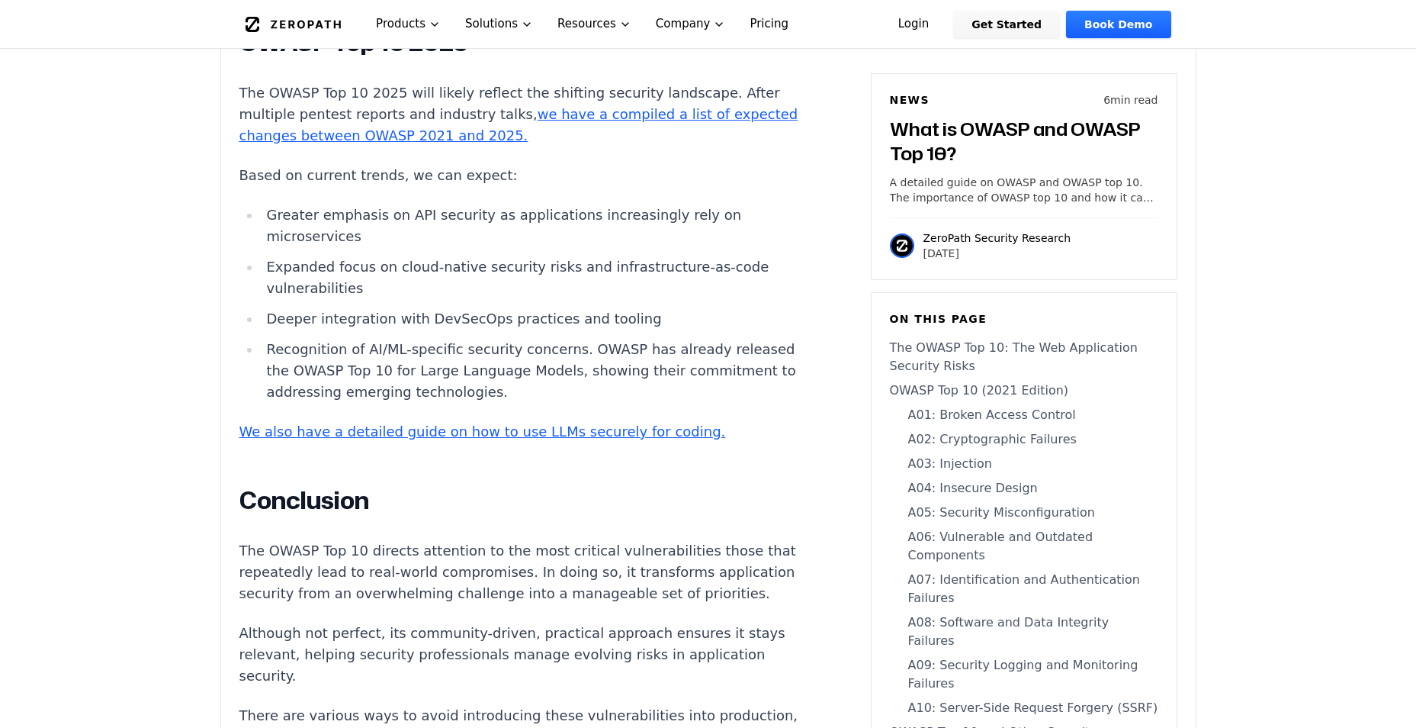
drag, startPoint x: 399, startPoint y: 267, endPoint x: 465, endPoint y: 271, distance: 66.5
click at [465, 247] on li "Greater emphasis on API security as applications increasingly rely on microserv…" at bounding box center [534, 225] width 546 height 43
copy li "API security"
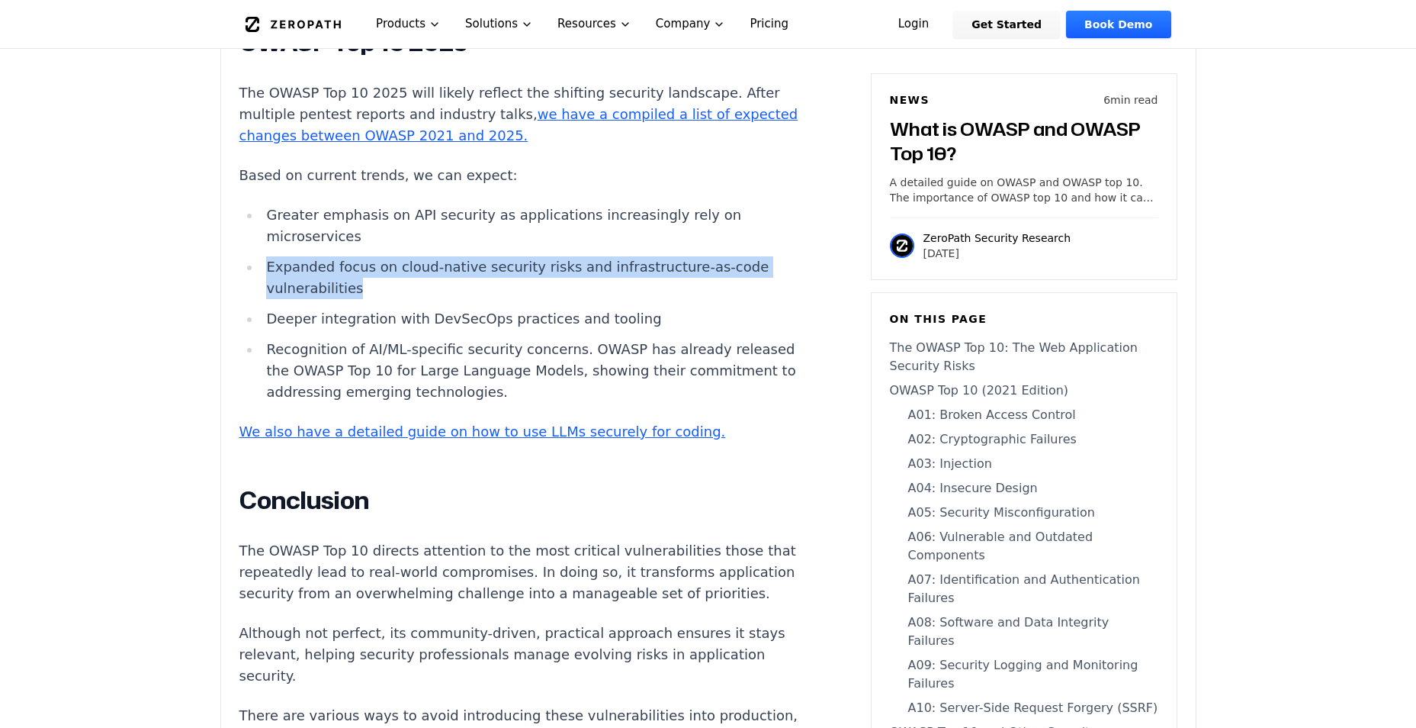
drag, startPoint x: 267, startPoint y: 316, endPoint x: 501, endPoint y: 336, distance: 235.0
click at [501, 299] on li "Expanded focus on cloud-native security risks and infrastructure-as-code vulner…" at bounding box center [534, 277] width 546 height 43
drag, startPoint x: 501, startPoint y: 336, endPoint x: 439, endPoint y: 301, distance: 70.7
click at [439, 301] on ul "Greater emphasis on API security as applications increasingly rely on microserv…" at bounding box center [522, 303] width 567 height 198
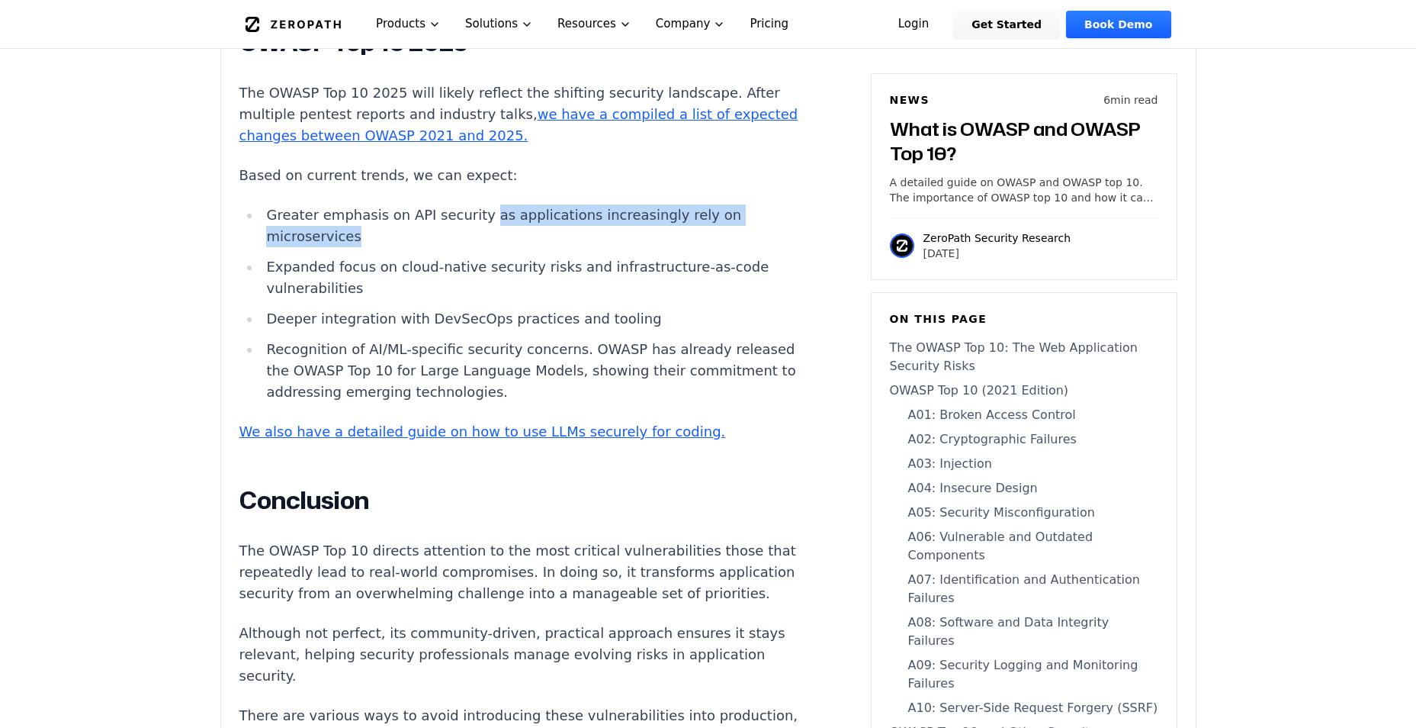
drag, startPoint x: 470, startPoint y: 265, endPoint x: 538, endPoint y: 288, distance: 72.1
click at [538, 247] on li "Greater emphasis on API security as applications increasingly rely on microserv…" at bounding box center [534, 225] width 546 height 43
copy li "as applications increasingly rely on microservices"
click at [312, 299] on li "Expanded focus on cloud-native security risks and infrastructure-as-code vulner…" at bounding box center [534, 277] width 546 height 43
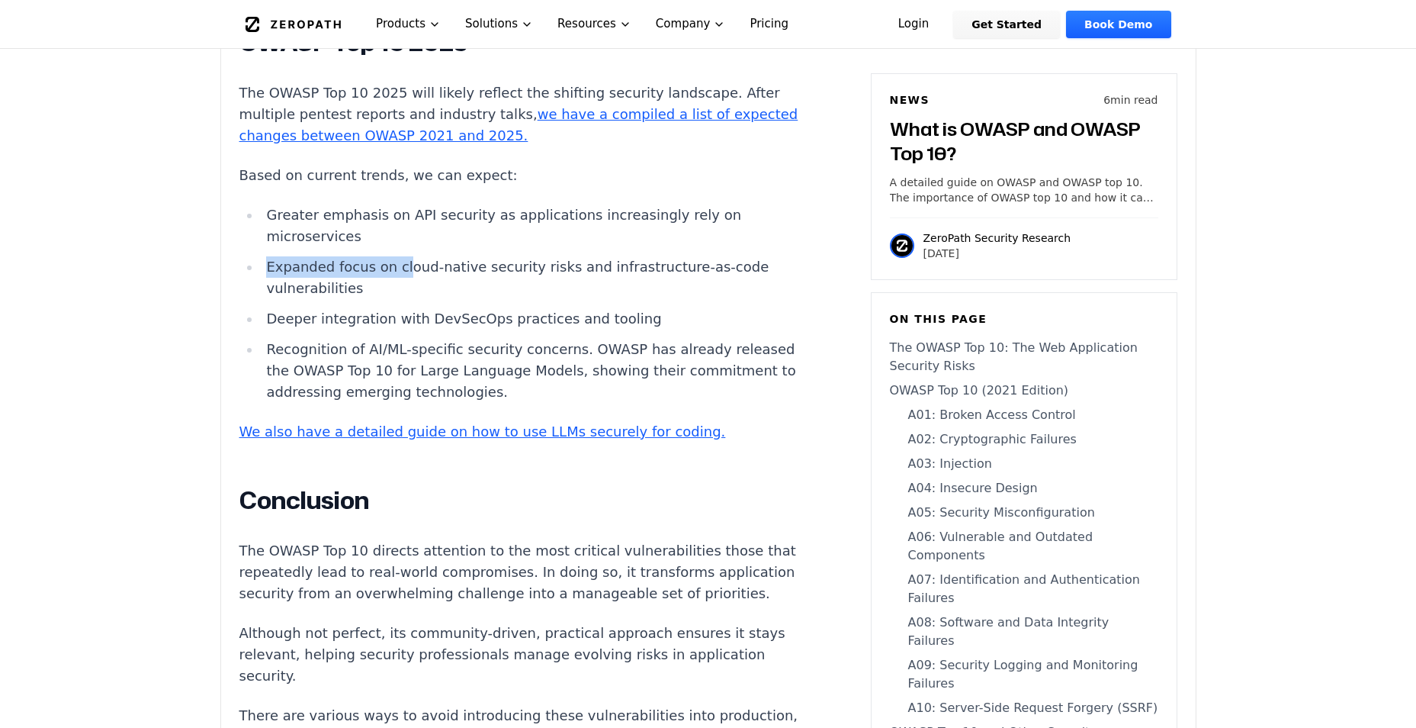
drag, startPoint x: 263, startPoint y: 314, endPoint x: 399, endPoint y: 324, distance: 136.1
click at [399, 299] on li "Expanded focus on cloud-native security risks and infrastructure-as-code vulner…" at bounding box center [534, 277] width 546 height 43
drag, startPoint x: 399, startPoint y: 324, endPoint x: 403, endPoint y: 336, distance: 13.0
click at [403, 299] on li "Expanded focus on cloud-native security risks and infrastructure-as-code vulner…" at bounding box center [534, 277] width 546 height 43
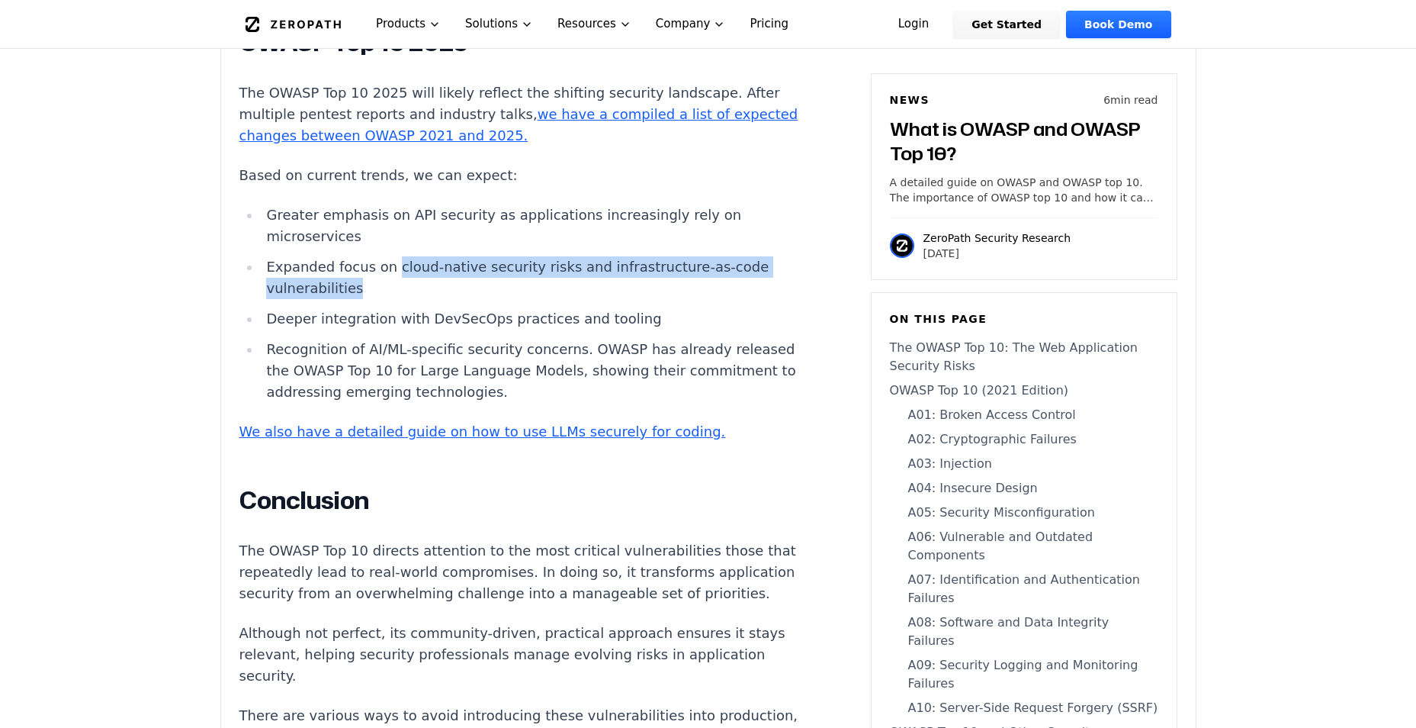
drag, startPoint x: 385, startPoint y: 317, endPoint x: 603, endPoint y: 332, distance: 217.9
click at [603, 299] on li "Expanded focus on cloud-native security risks and infrastructure-as-code vulner…" at bounding box center [534, 277] width 546 height 43
copy li "cloud-native security risks and infrastructure-as-code vulnerabilities"
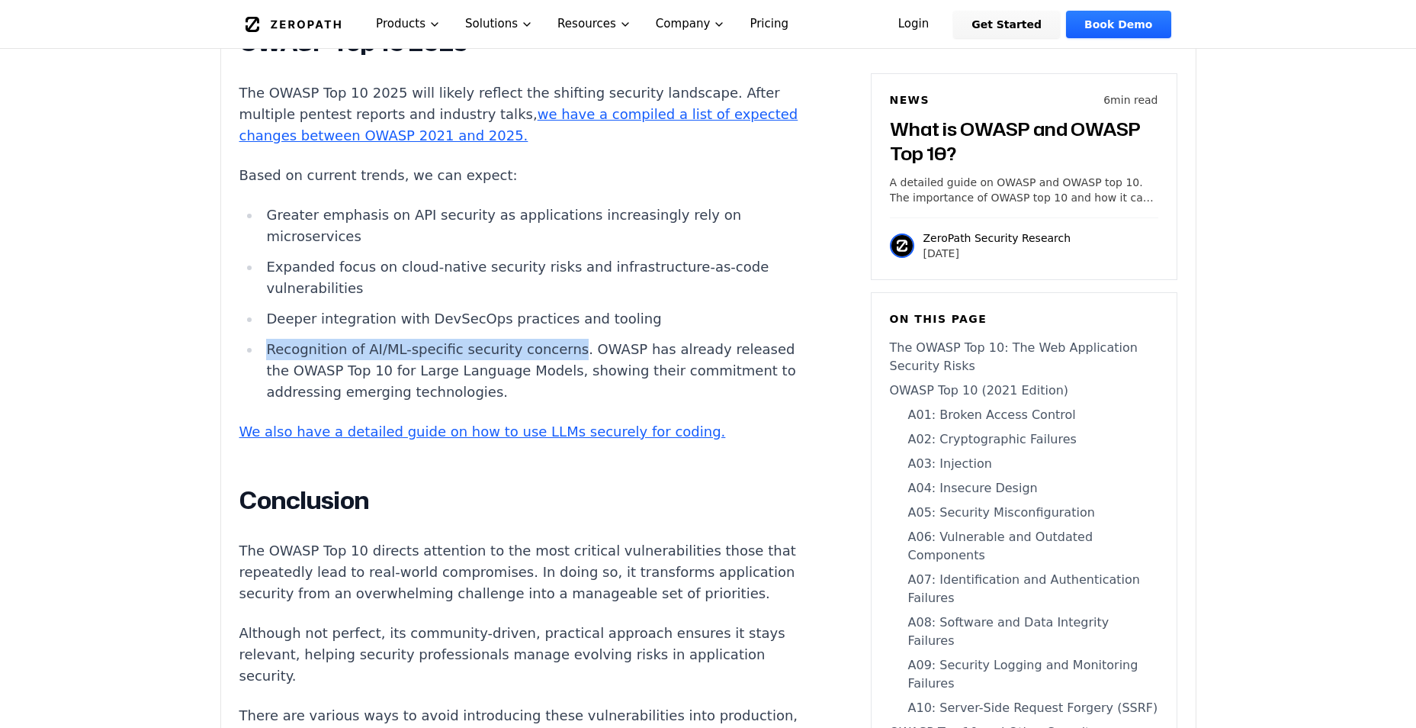
drag, startPoint x: 264, startPoint y: 400, endPoint x: 551, endPoint y: 399, distance: 287.5
click at [551, 399] on li "Recognition of AI/ML-specific security concerns. OWASP has already released the…" at bounding box center [534, 371] width 546 height 64
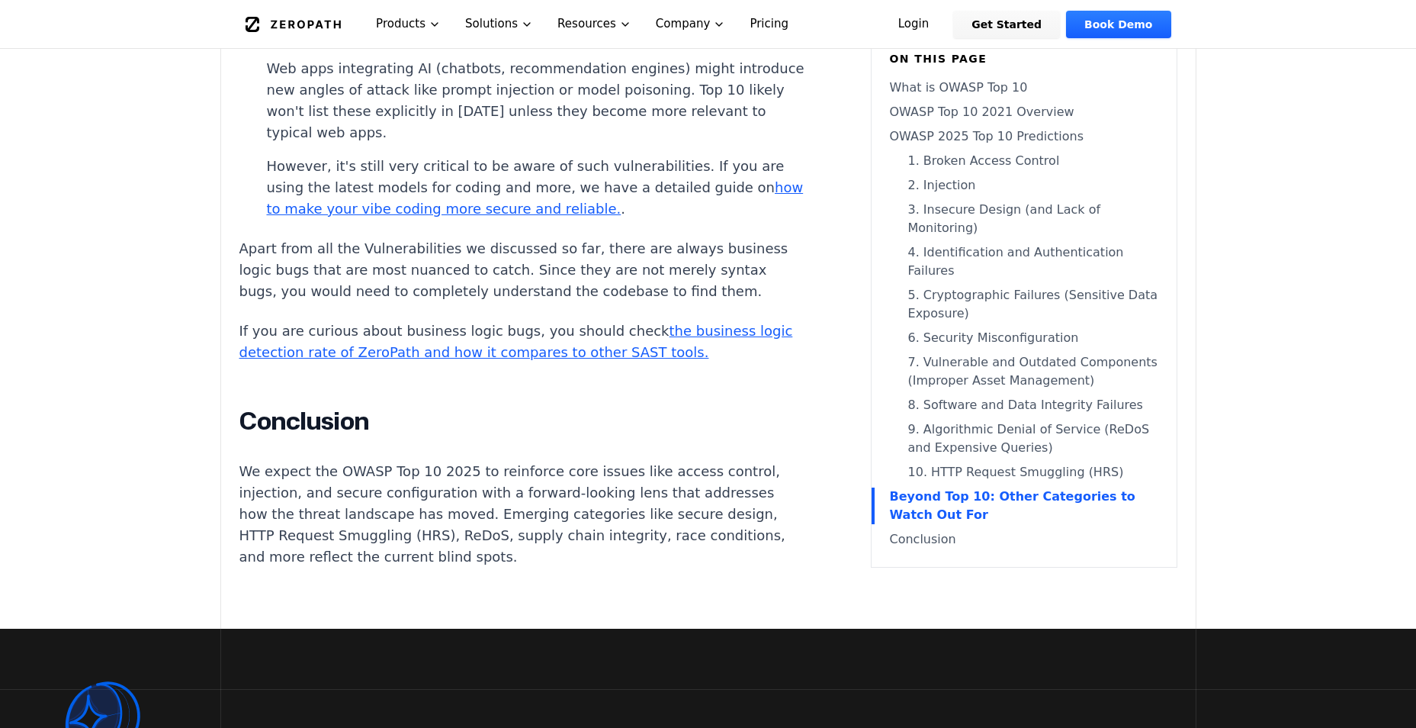
scroll to position [8771, 0]
